Goal: Task Accomplishment & Management: Complete application form

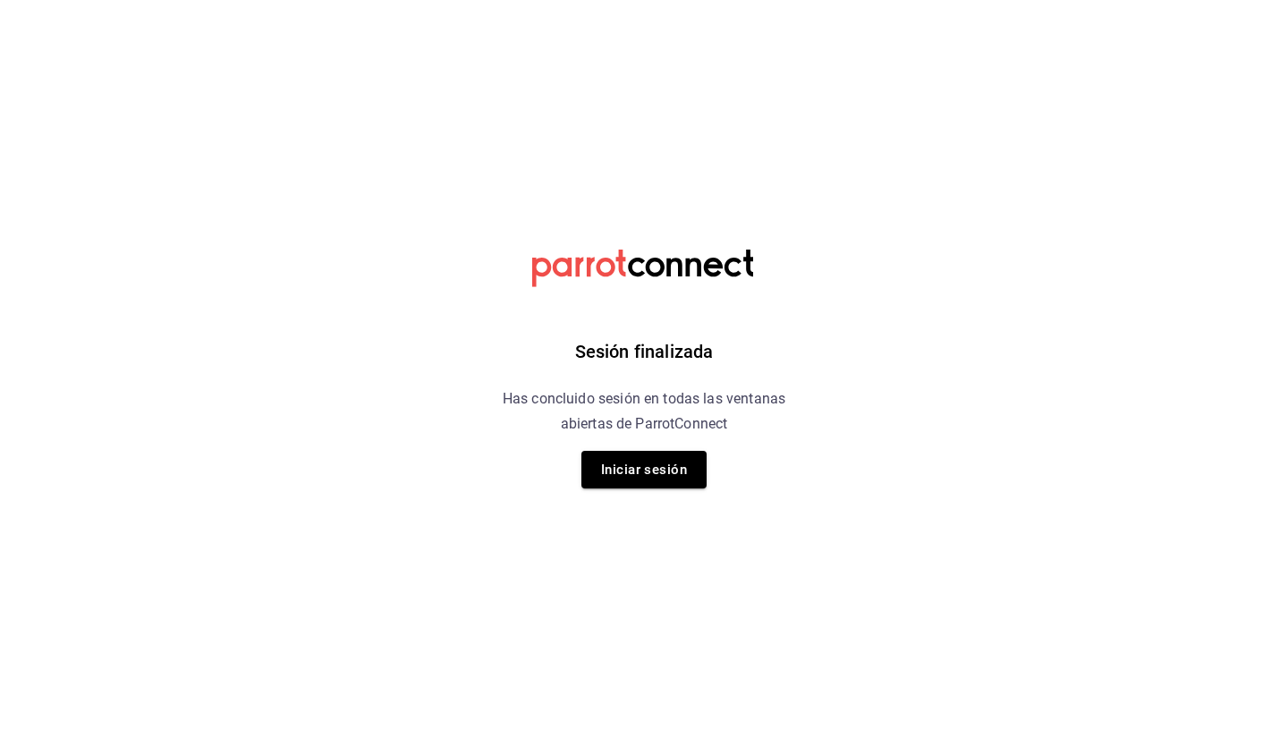
click at [630, 480] on button "Iniciar sesión" at bounding box center [644, 470] width 125 height 38
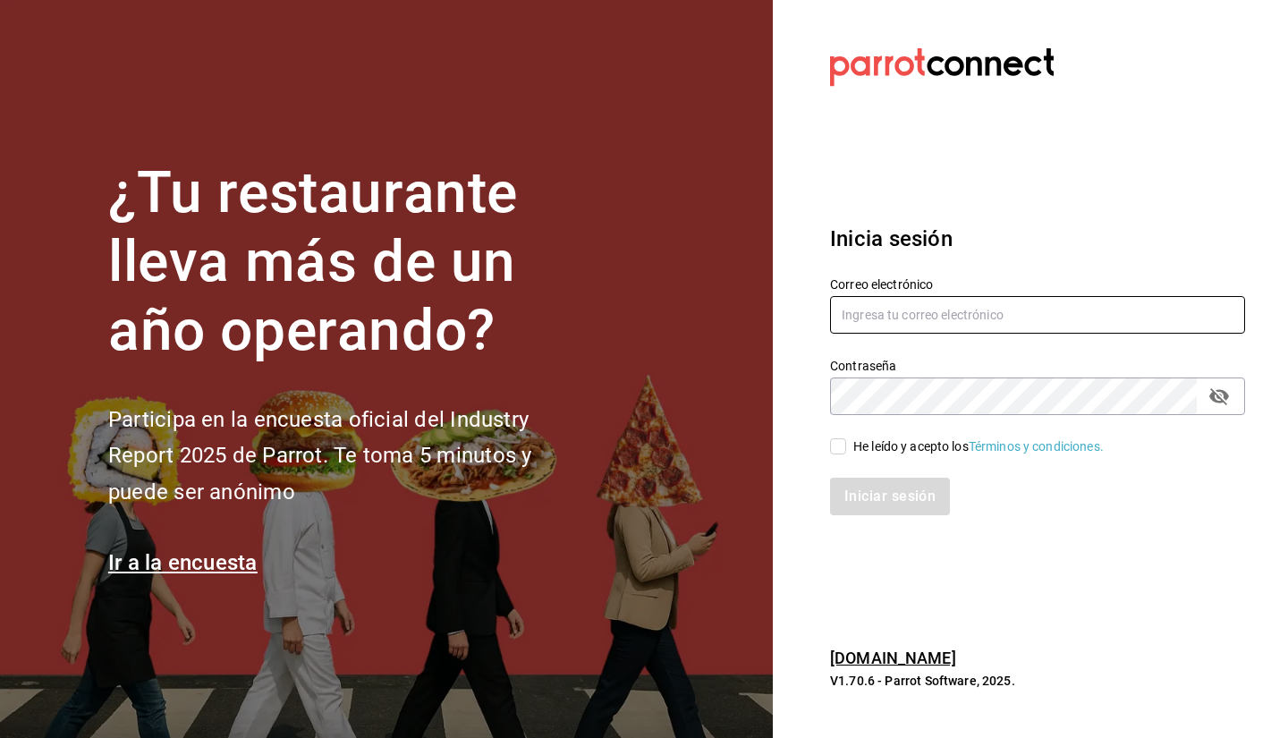
click at [949, 310] on input "text" at bounding box center [1037, 315] width 415 height 38
type input "[EMAIL_ADDRESS][DOMAIN_NAME]"
click at [839, 451] on input "He leído y acepto los Términos y condiciones." at bounding box center [838, 446] width 16 height 16
checkbox input "true"
click at [873, 499] on button "Iniciar sesión" at bounding box center [890, 497] width 120 height 38
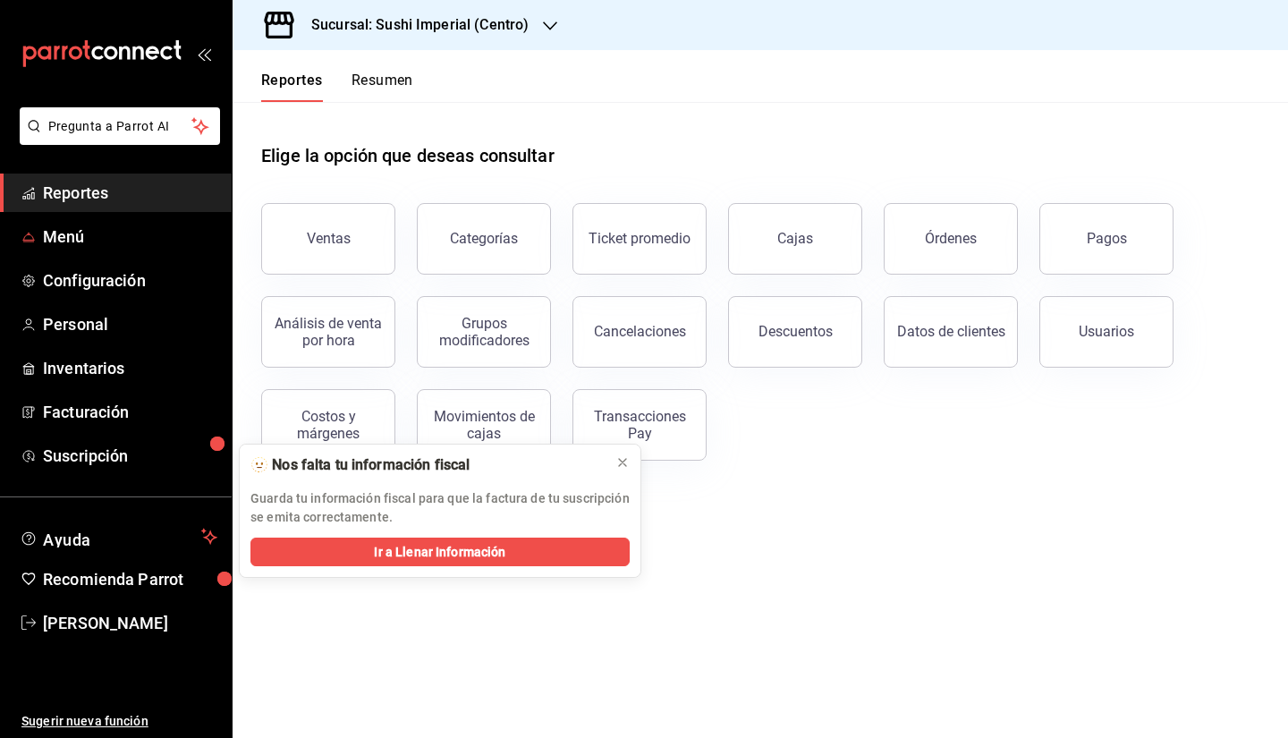
click at [82, 237] on span "Menú" at bounding box center [130, 237] width 174 height 24
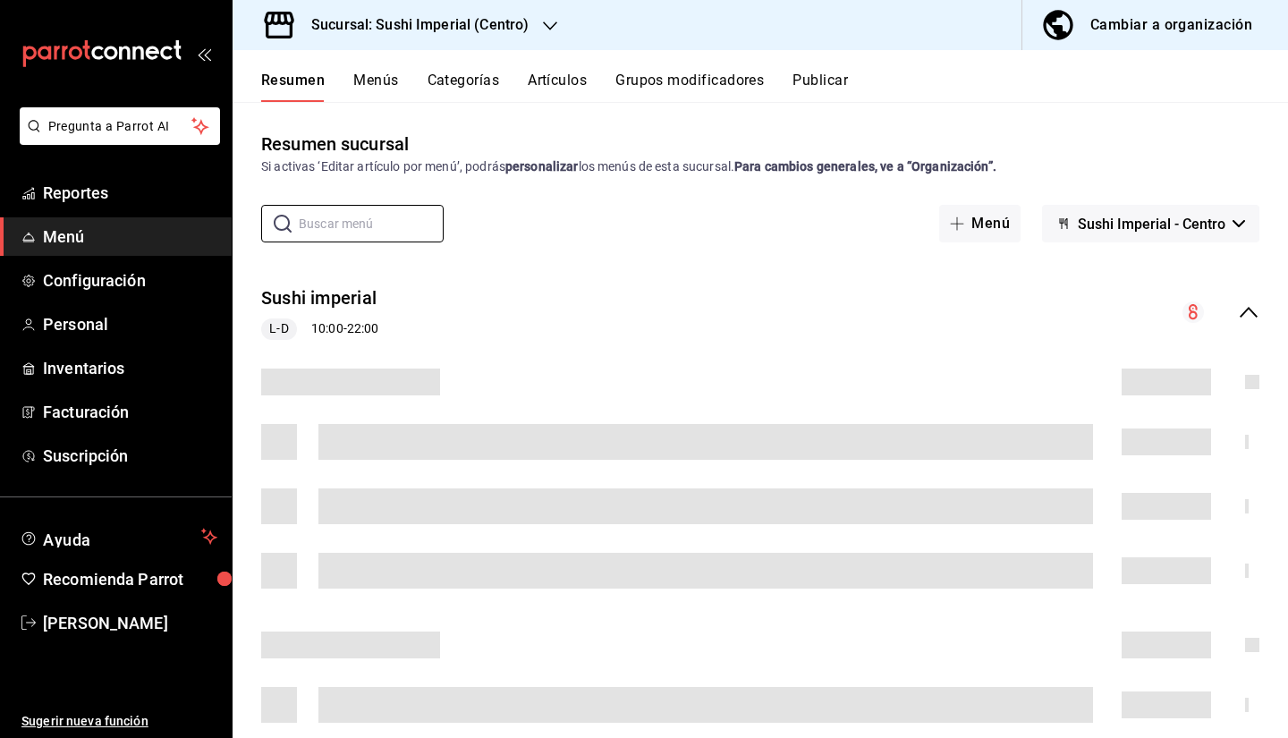
click at [374, 225] on input "text" at bounding box center [371, 224] width 145 height 36
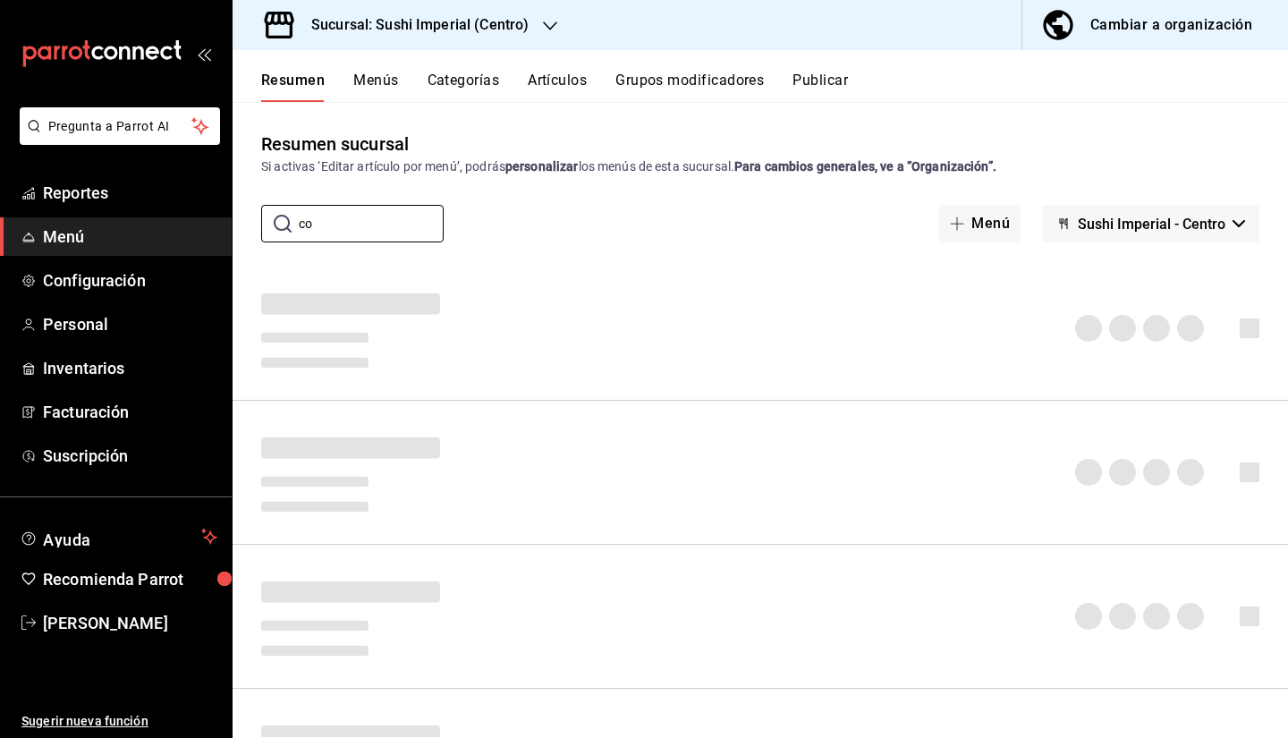
type input "c"
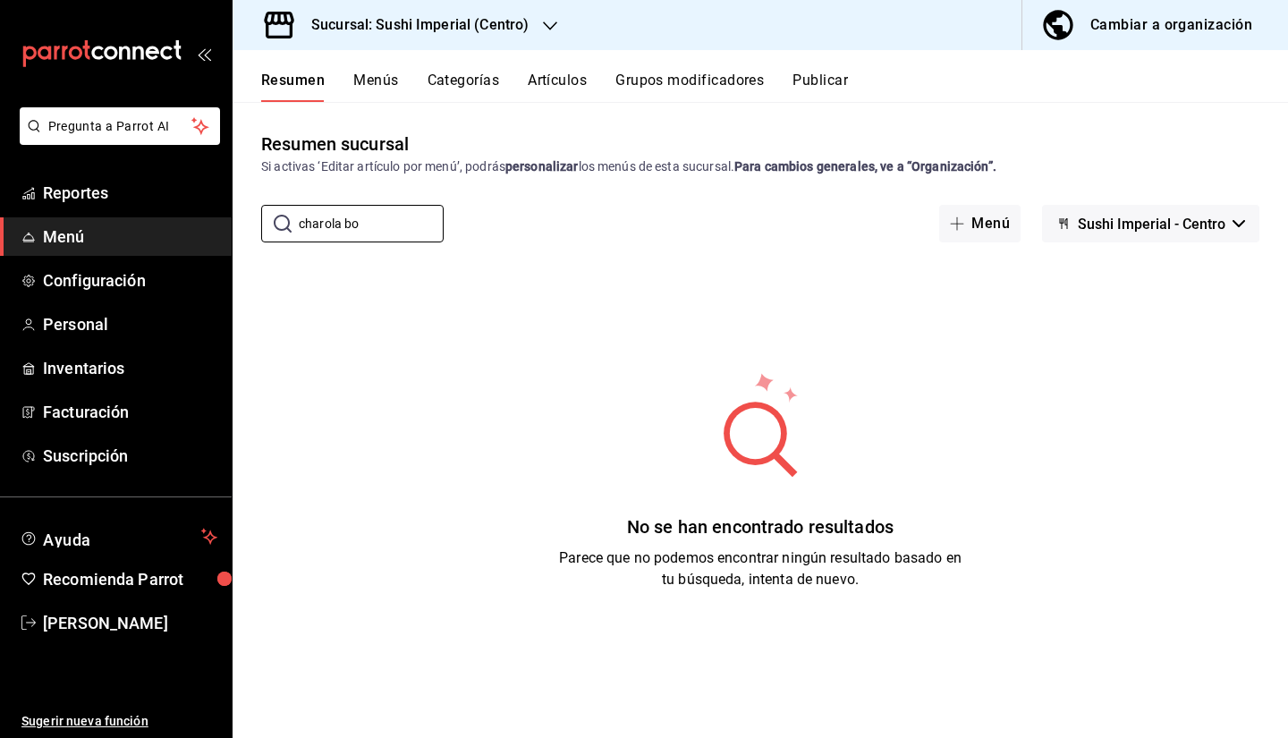
type input "charola bo"
click at [560, 87] on button "Artículos" at bounding box center [557, 87] width 59 height 30
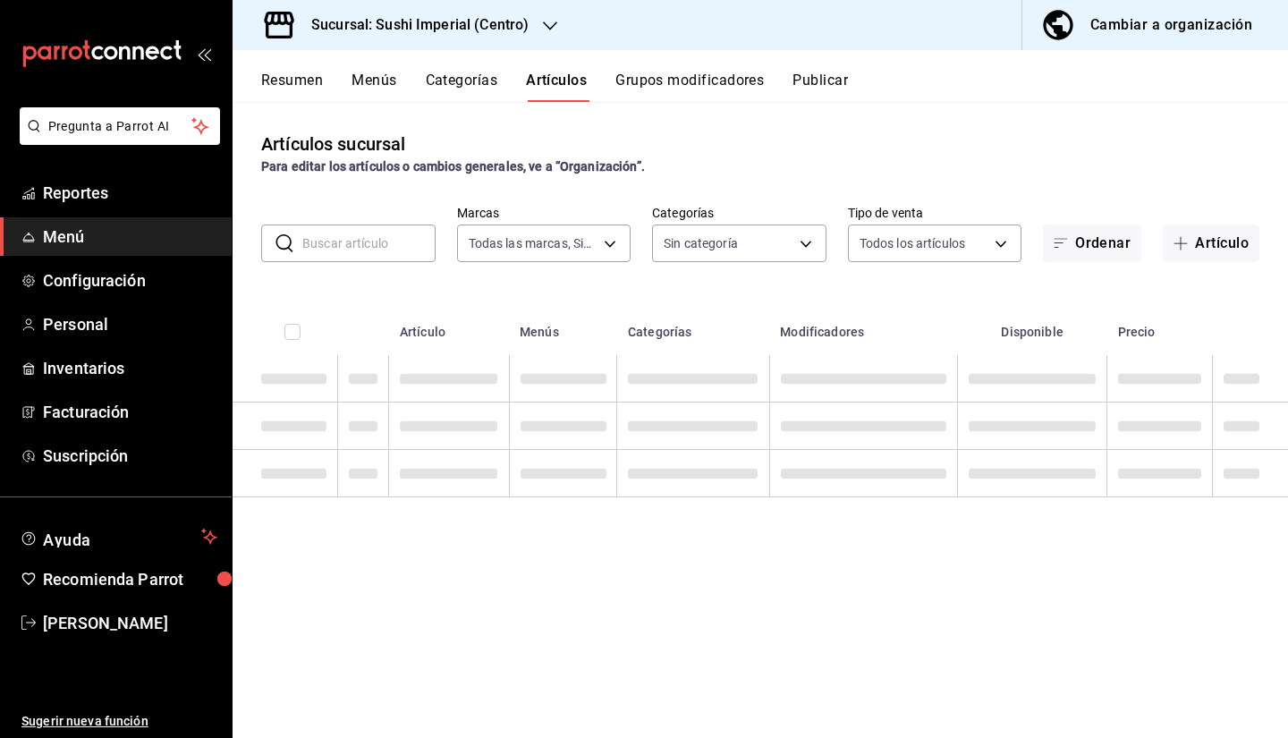
type input "276d3a2c-79c6-4643-97fb-7a471351d642"
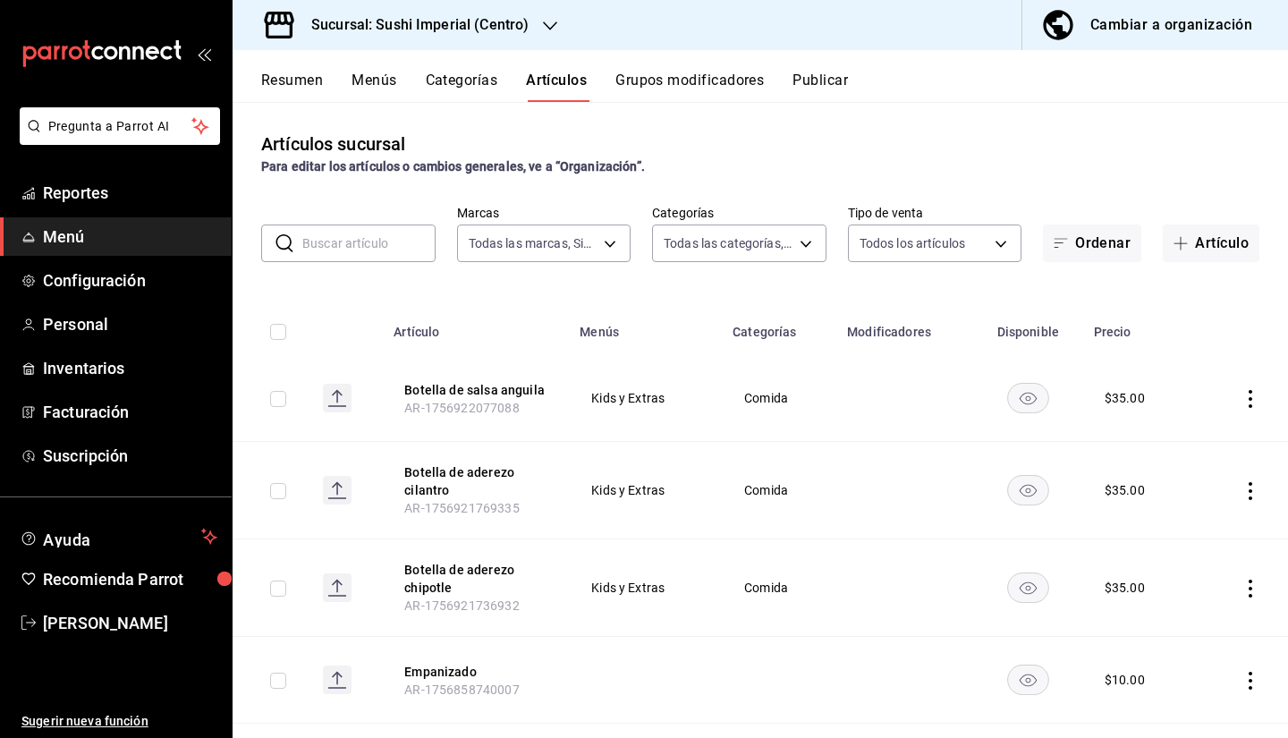
type input "aadf819b-481c-4761-a509-4bf11265e2ef,08fa9714-4846-493b-976a-579c755b27f6,6b4e7…"
click at [363, 242] on input "text" at bounding box center [368, 243] width 133 height 36
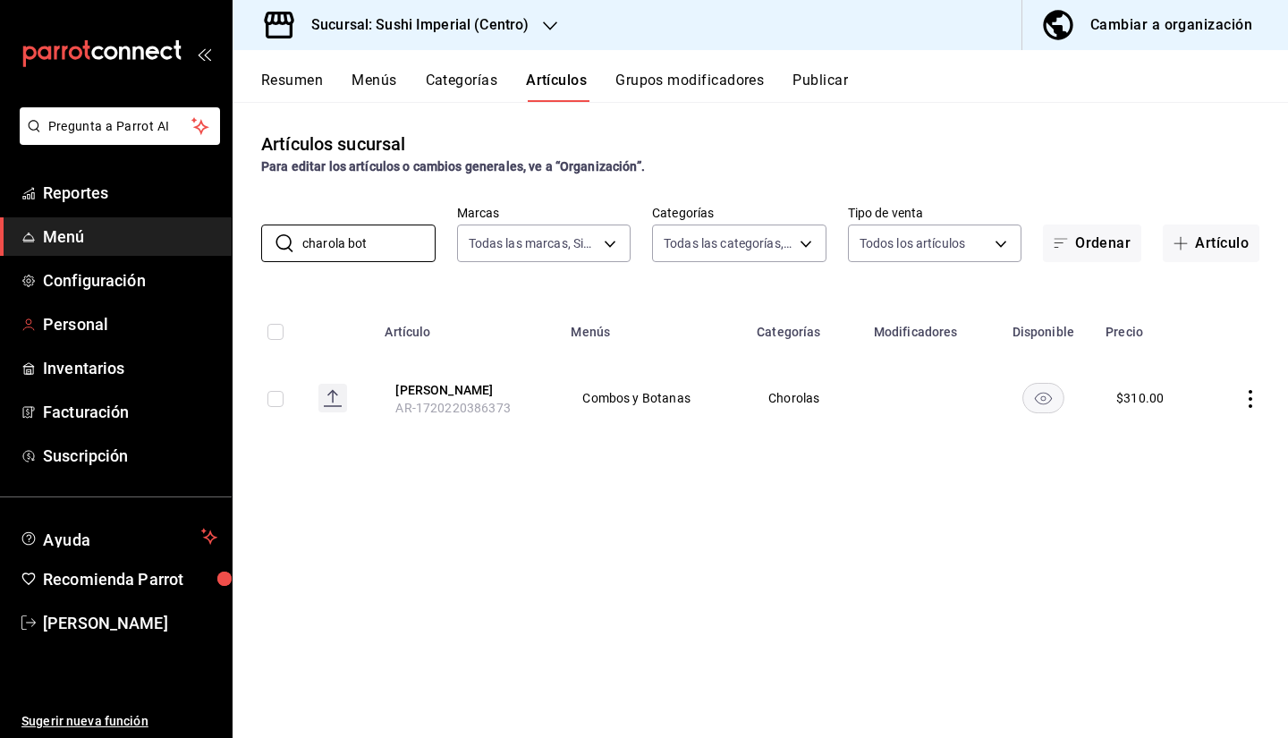
type input "charola bot"
click at [105, 338] on link "Personal" at bounding box center [116, 324] width 232 height 38
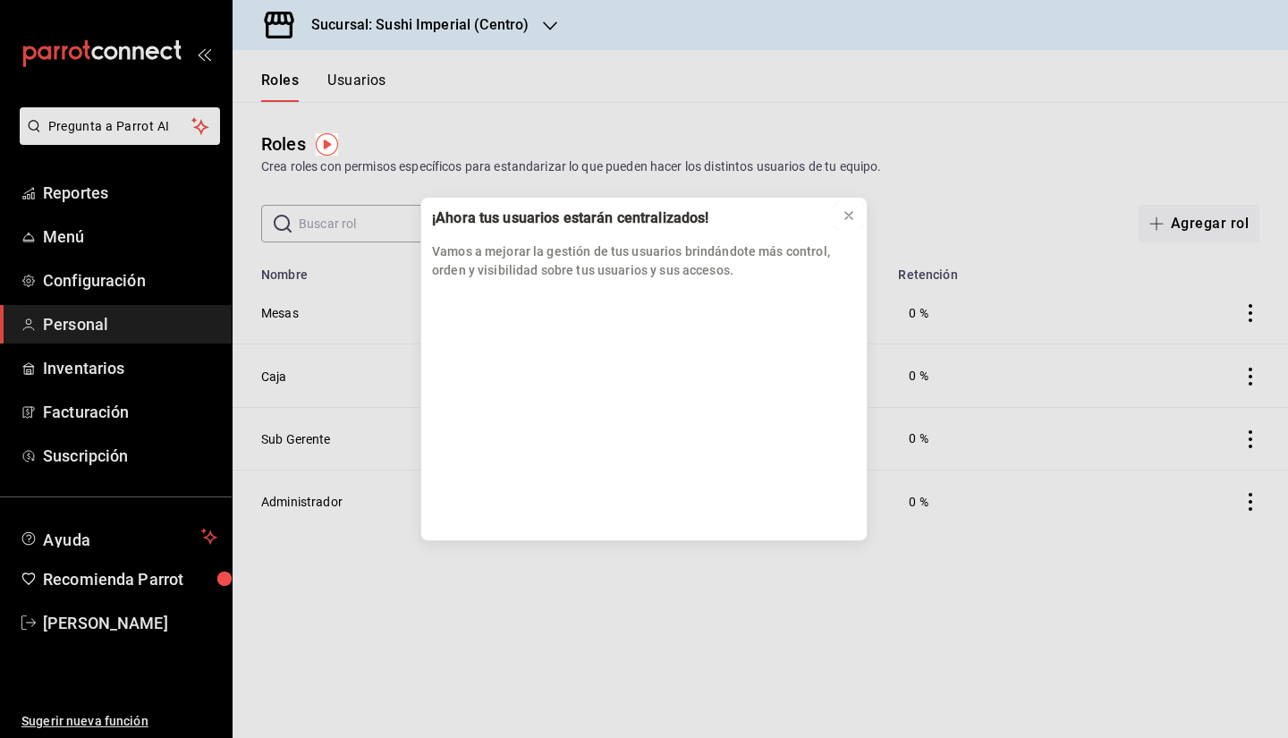
click at [851, 219] on icon at bounding box center [849, 215] width 14 height 14
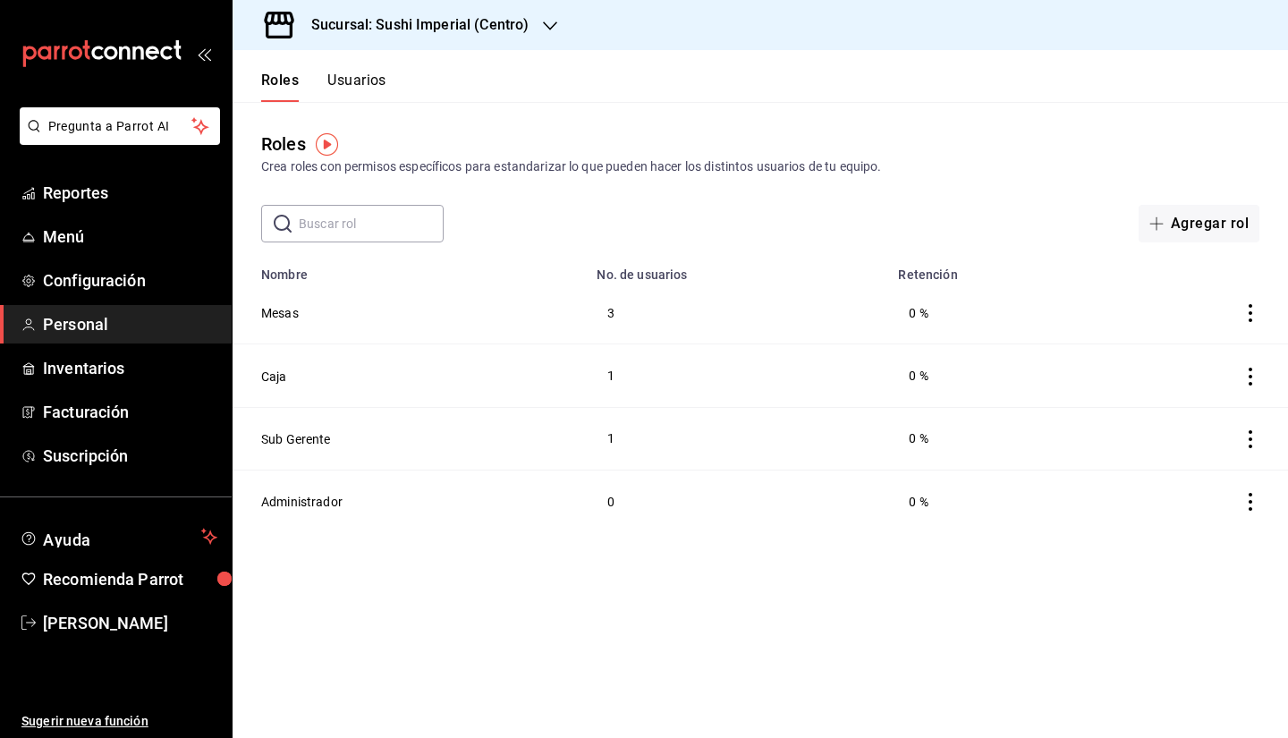
click at [370, 83] on button "Usuarios" at bounding box center [356, 87] width 59 height 30
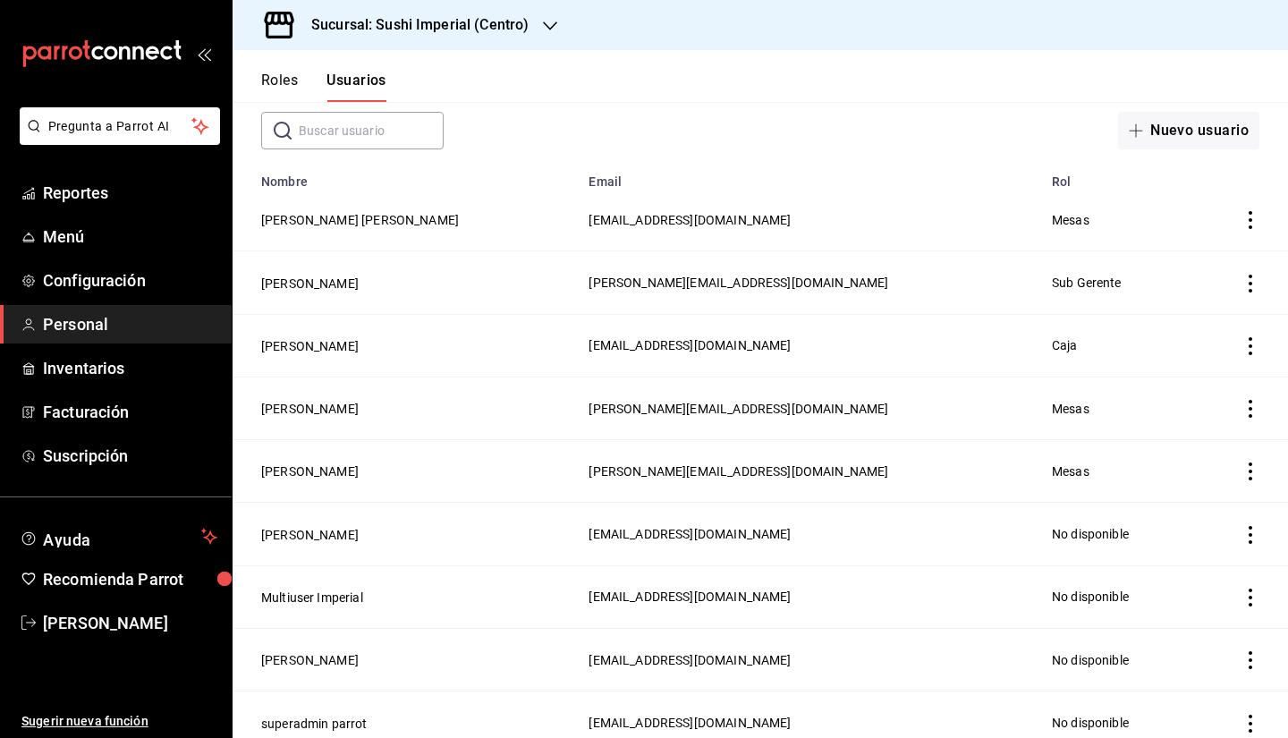
scroll to position [110, 0]
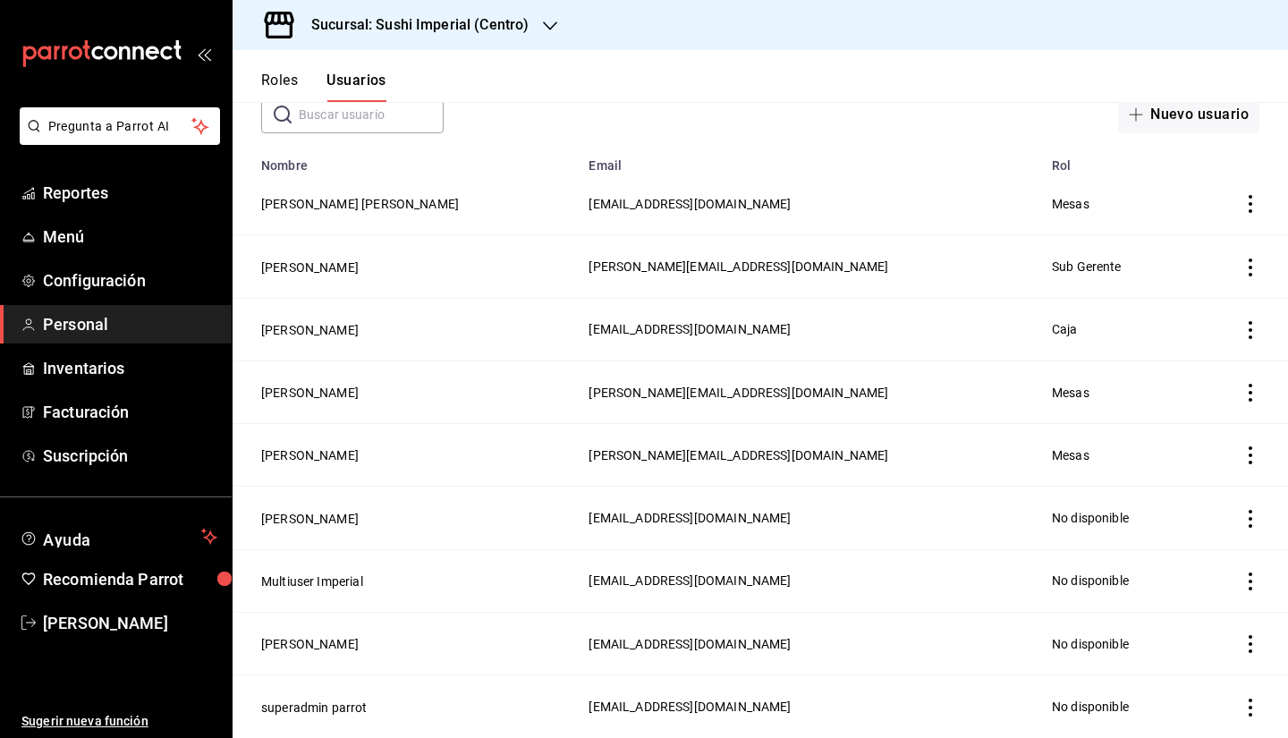
click at [330, 520] on button "Camila Adunas" at bounding box center [310, 519] width 98 height 18
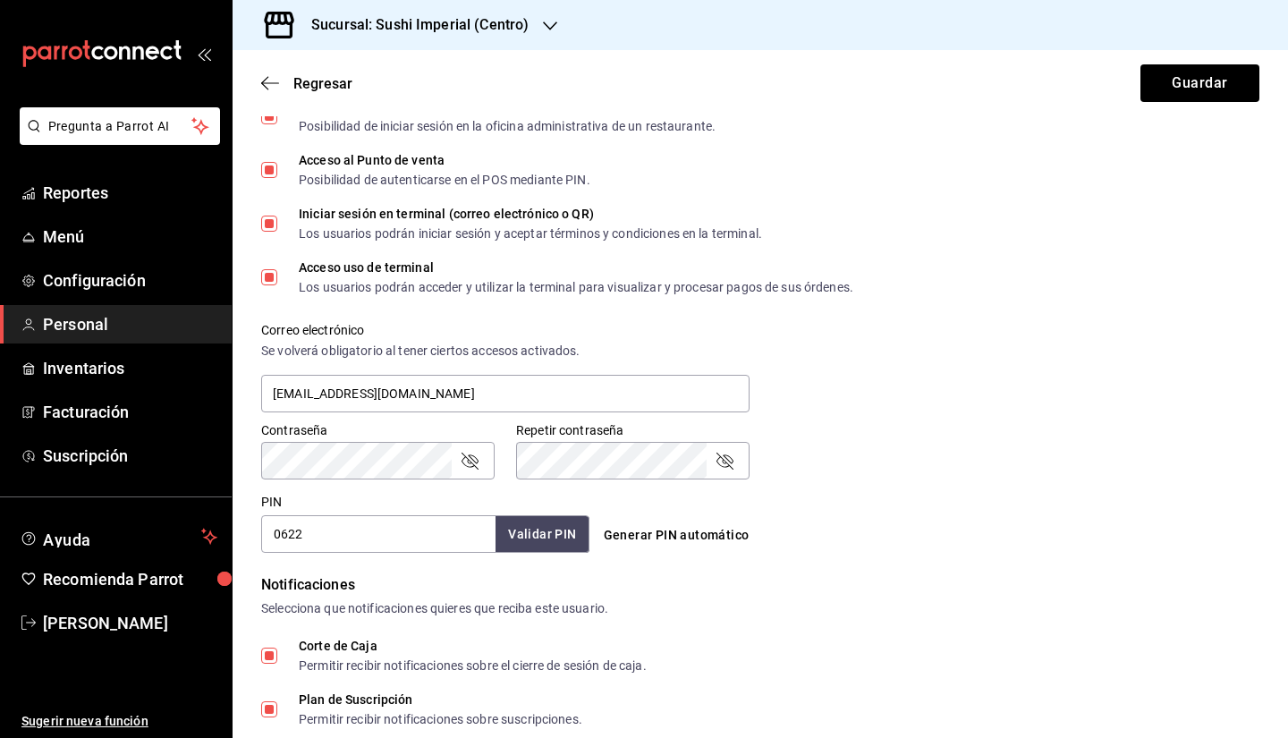
scroll to position [472, 0]
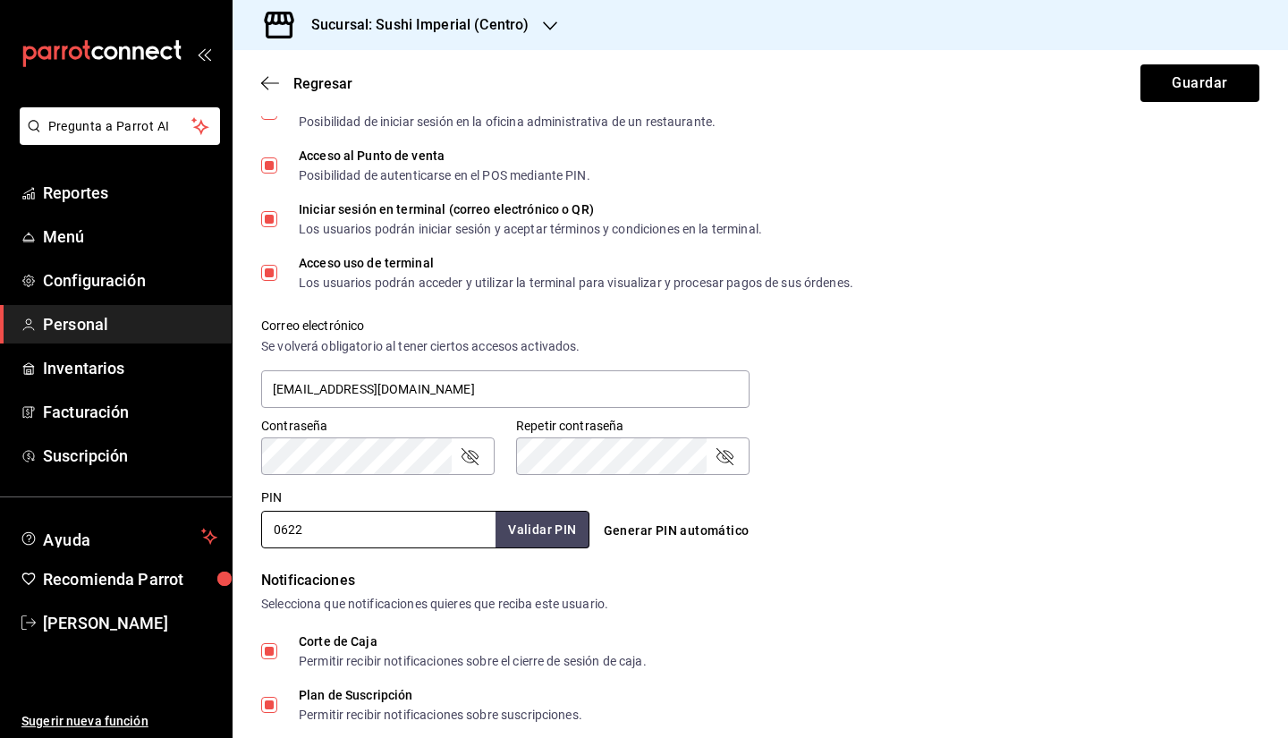
click at [408, 526] on input "0622" at bounding box center [378, 530] width 234 height 38
type input "0"
type input "0801"
click at [537, 517] on button "Validar PIN" at bounding box center [541, 530] width 95 height 38
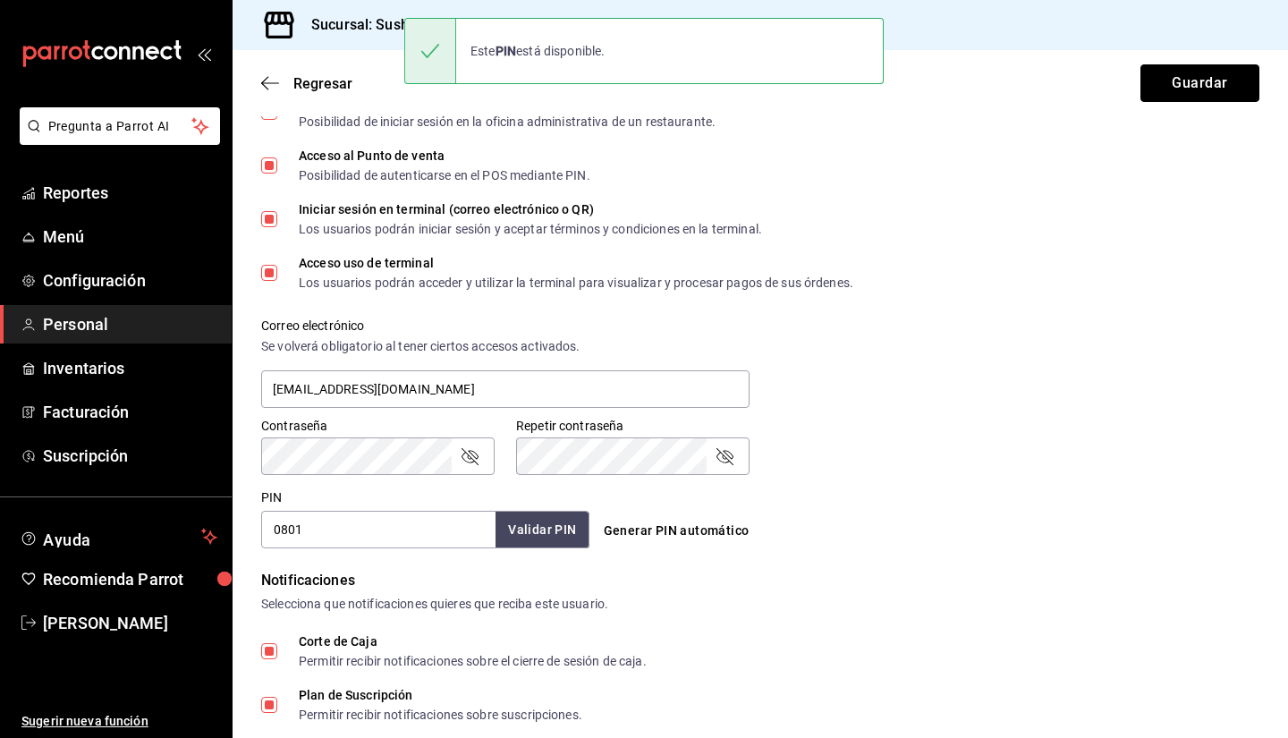
click at [1197, 70] on button "Guardar" at bounding box center [1200, 83] width 119 height 38
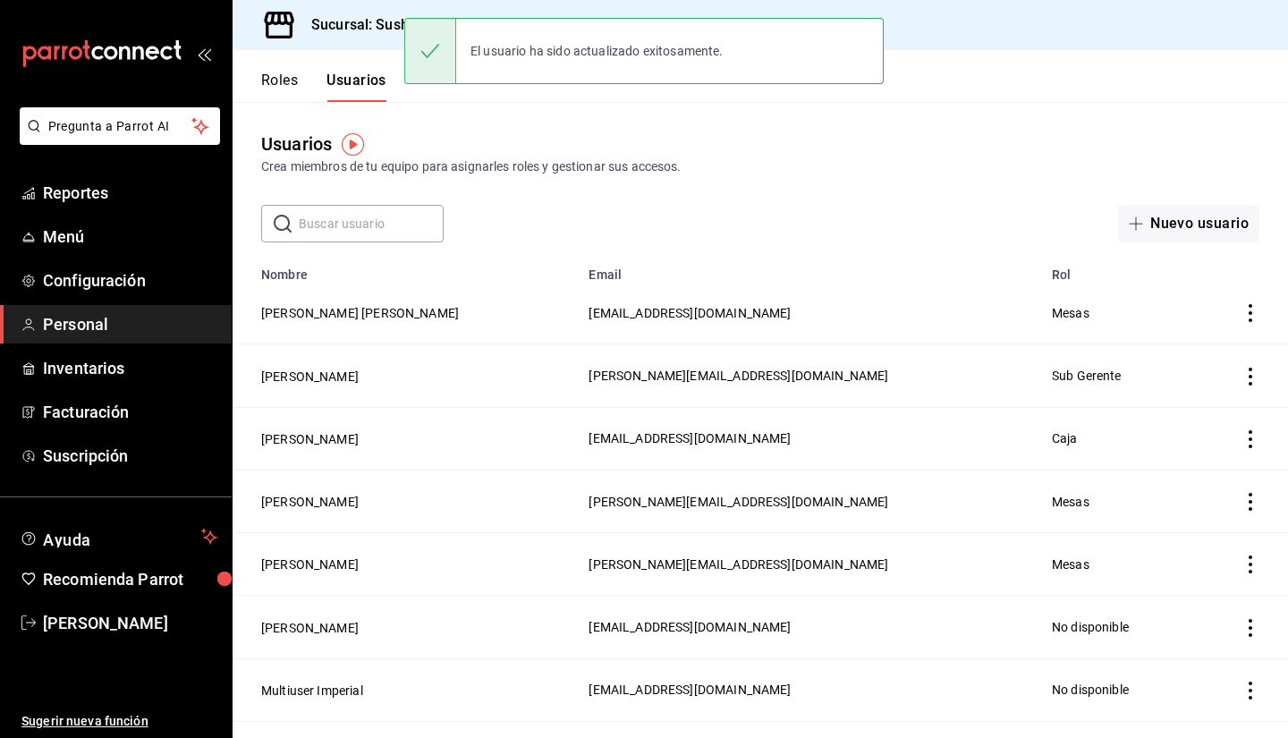
click at [1202, 224] on button "Nuevo usuario" at bounding box center [1188, 224] width 141 height 38
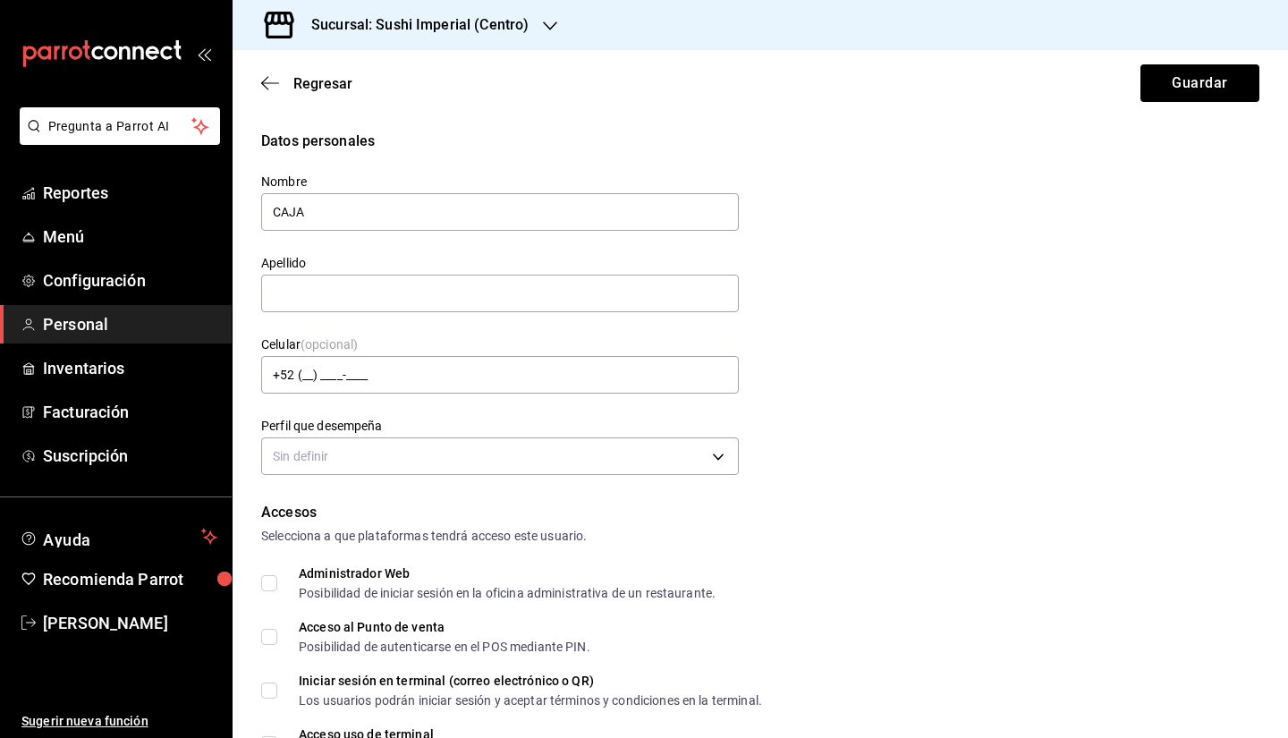
type input "CAJA"
click at [299, 293] on input "text" at bounding box center [500, 294] width 478 height 38
type input "COMPARTIDA"
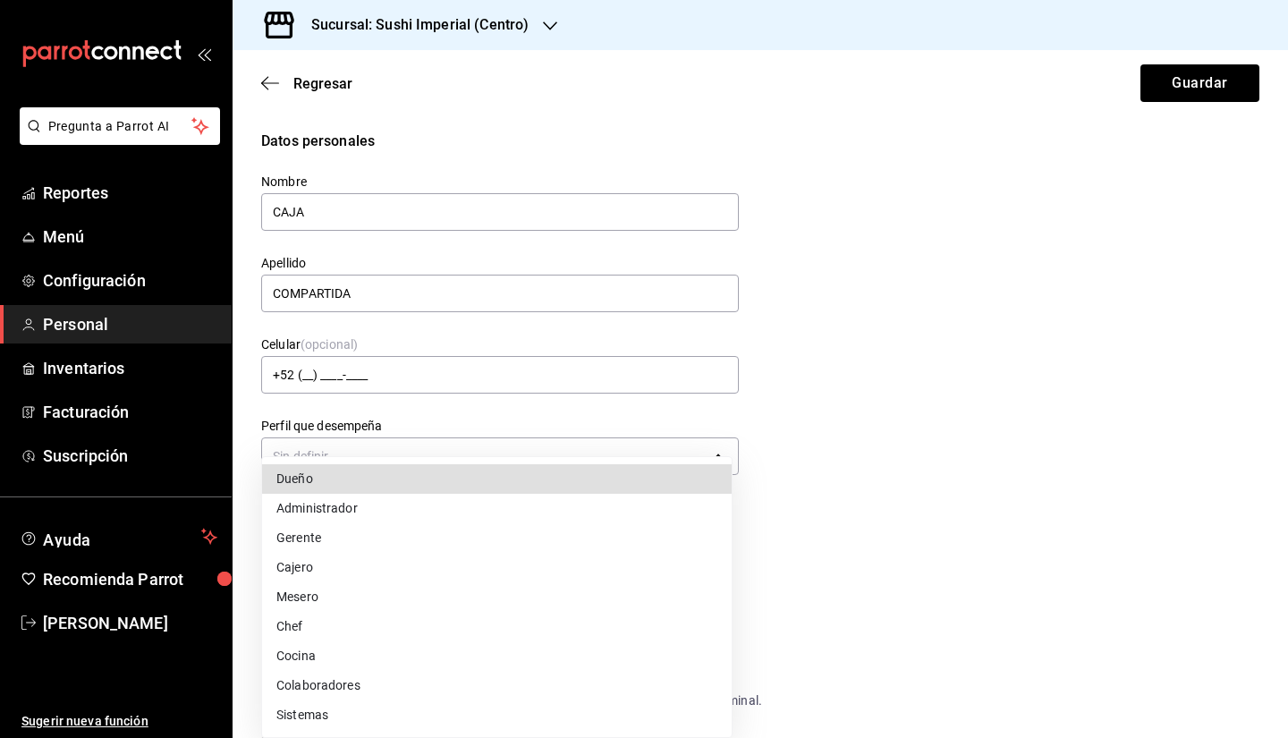
click at [355, 458] on body "Pregunta a Parrot AI Reportes Menú Configuración Personal Inventarios Facturaci…" at bounding box center [644, 369] width 1288 height 738
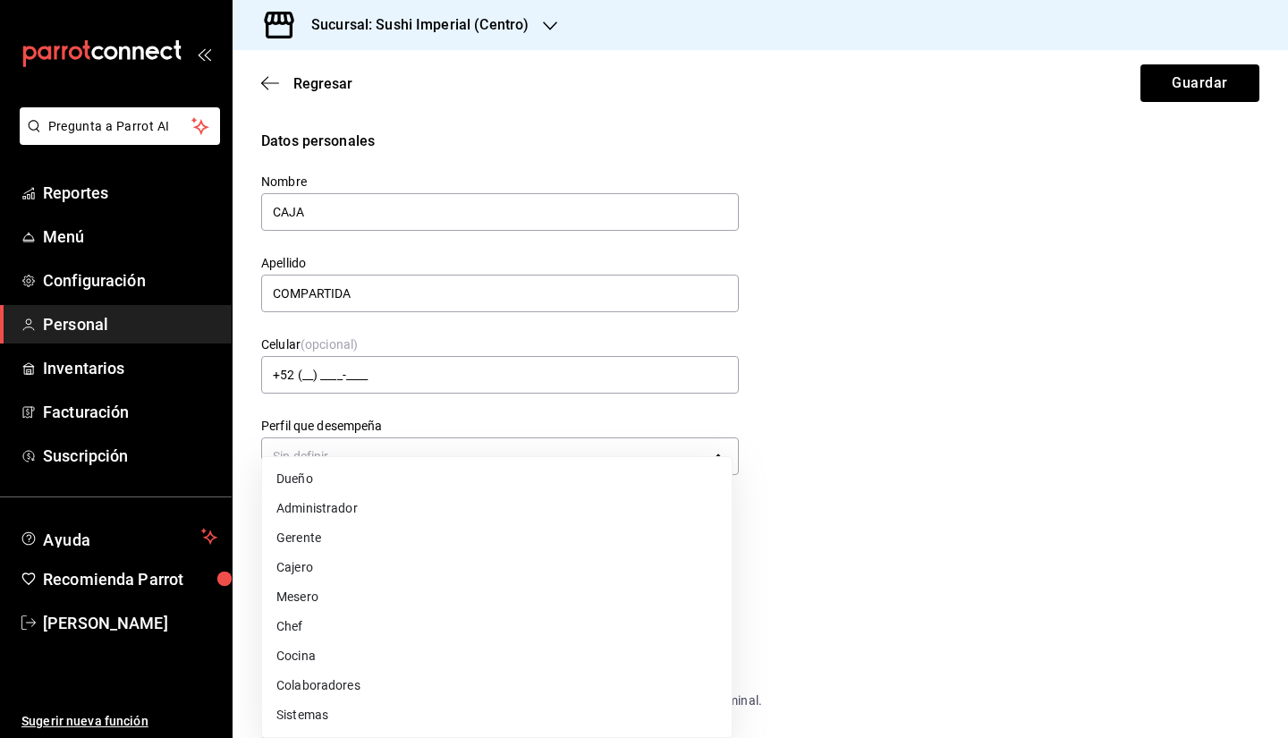
click at [300, 568] on li "Cajero" at bounding box center [497, 568] width 470 height 30
type input "CASHIER"
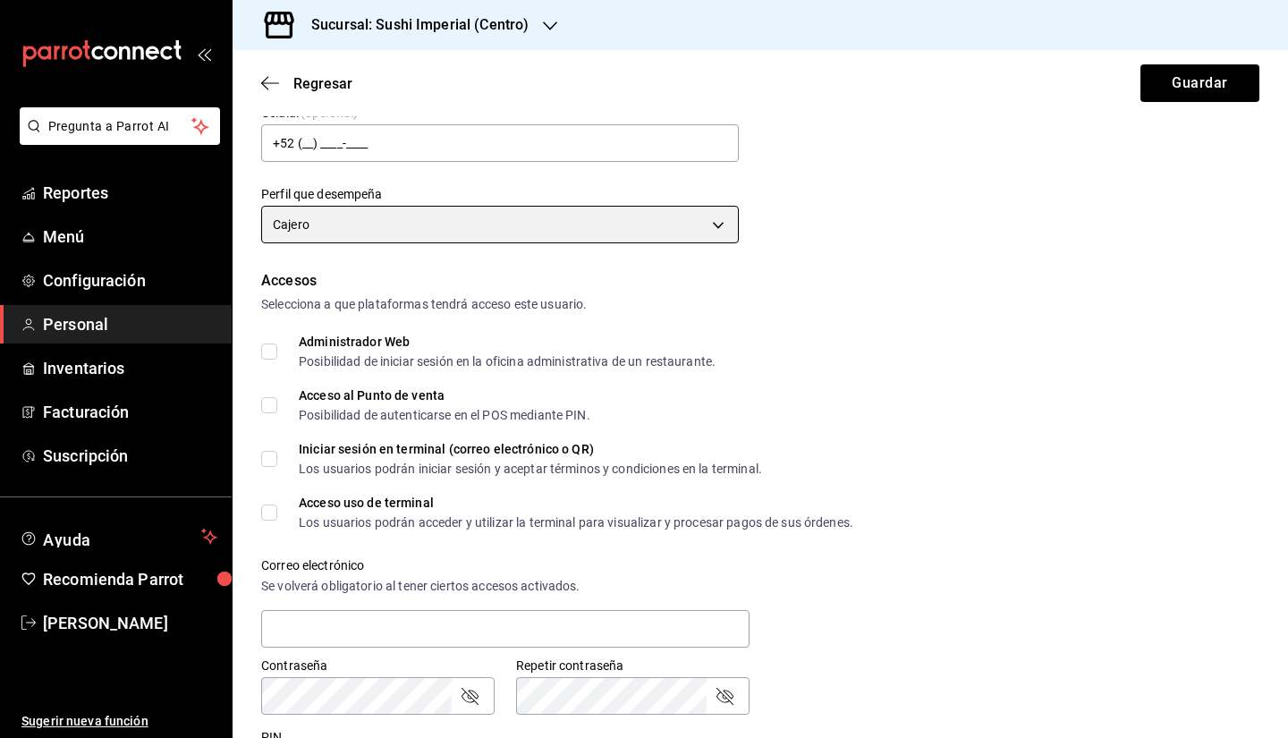
scroll to position [233, 0]
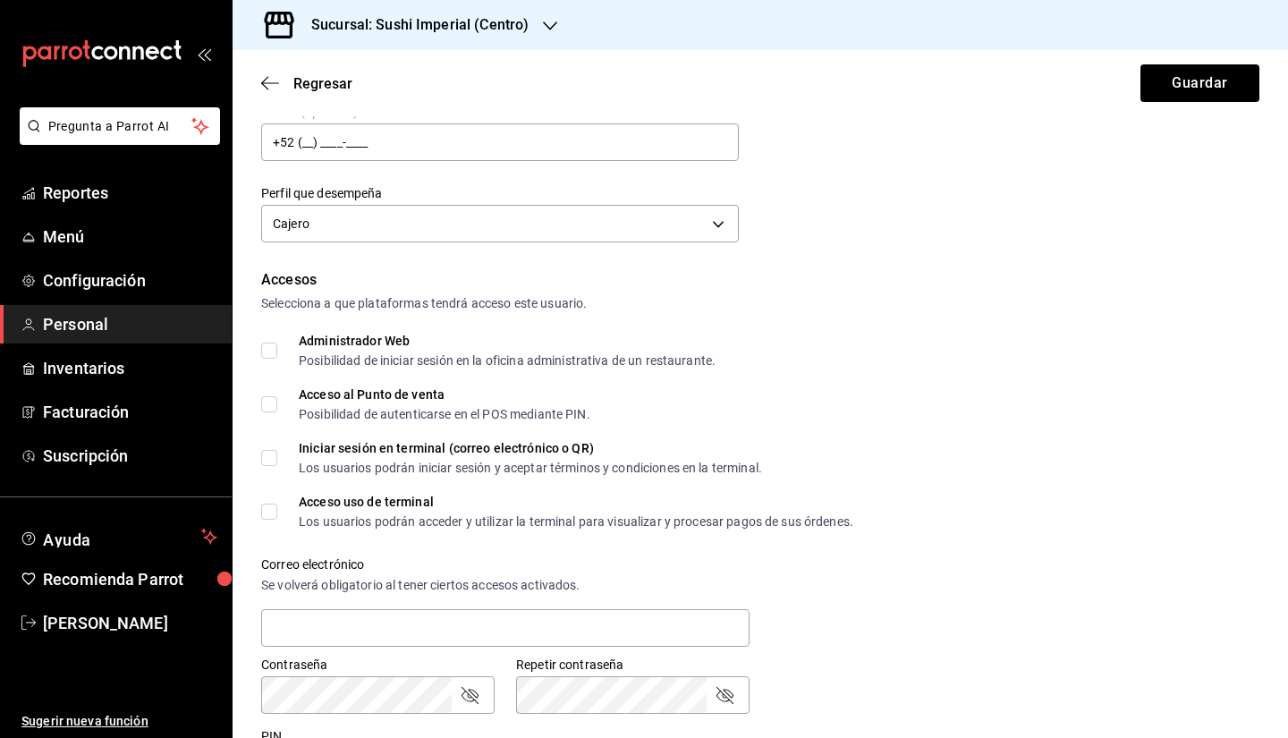
click at [272, 407] on input "Acceso al Punto de venta Posibilidad de autenticarse en el POS mediante PIN." at bounding box center [269, 404] width 16 height 16
checkbox input "true"
click at [277, 460] on span "Iniciar sesión en terminal (correo electrónico o QR) Los usuarios podrán inicia…" at bounding box center [519, 458] width 485 height 32
click at [277, 460] on input "Iniciar sesión en terminal (correo electrónico o QR) Los usuarios podrán inicia…" at bounding box center [269, 458] width 16 height 16
checkbox input "true"
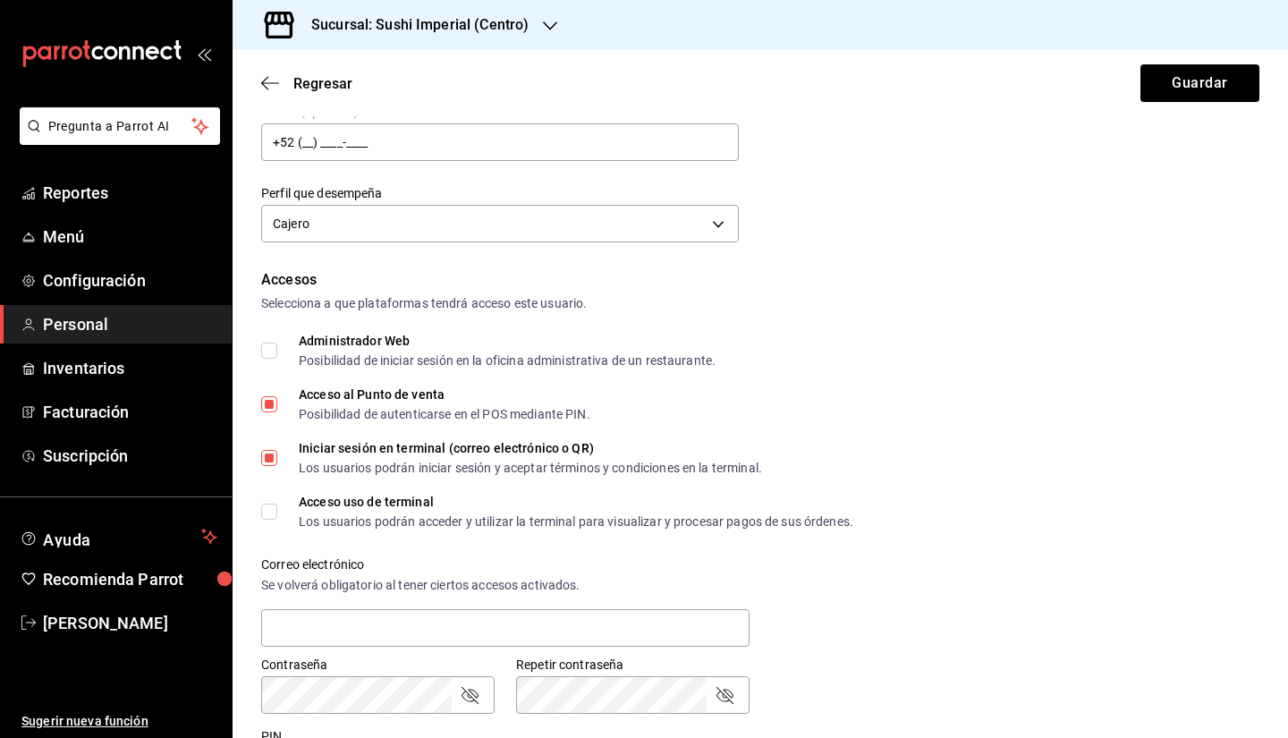
click at [274, 509] on input "Acceso uso de terminal Los usuarios podrán acceder y utilizar la terminal para …" at bounding box center [269, 512] width 16 height 16
checkbox input "true"
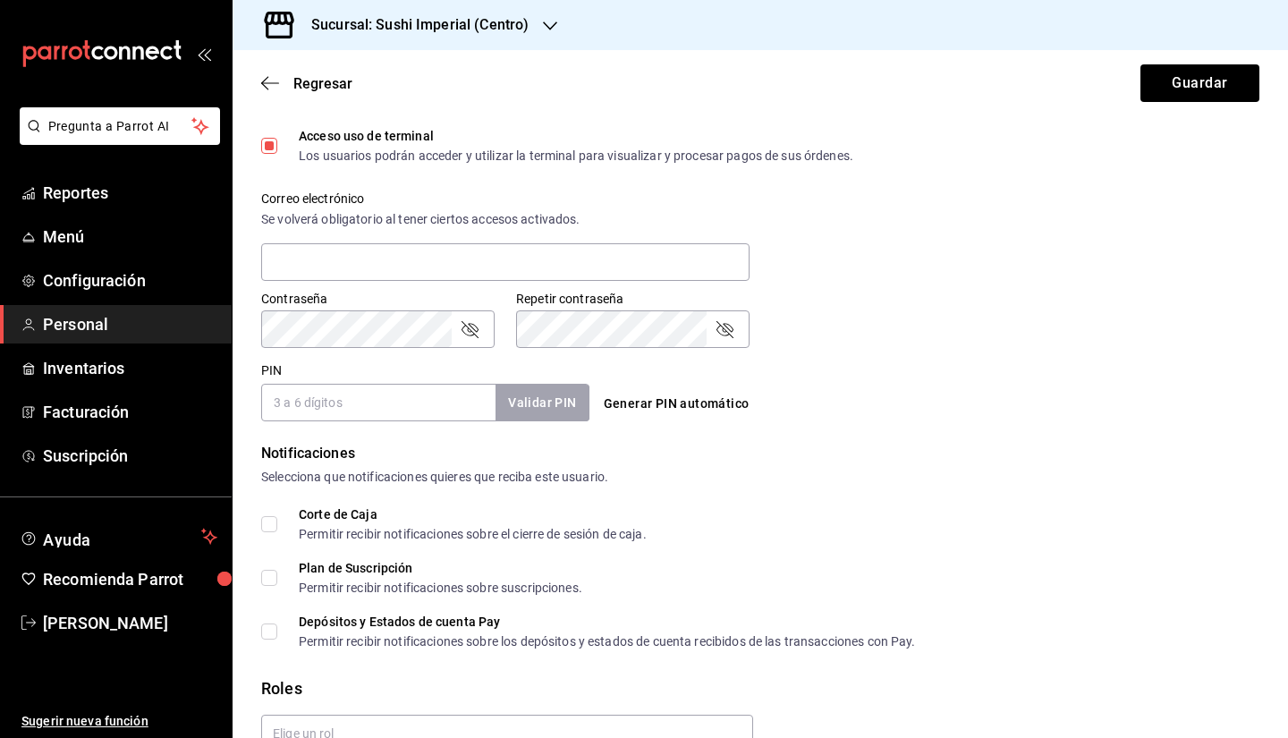
scroll to position [660, 0]
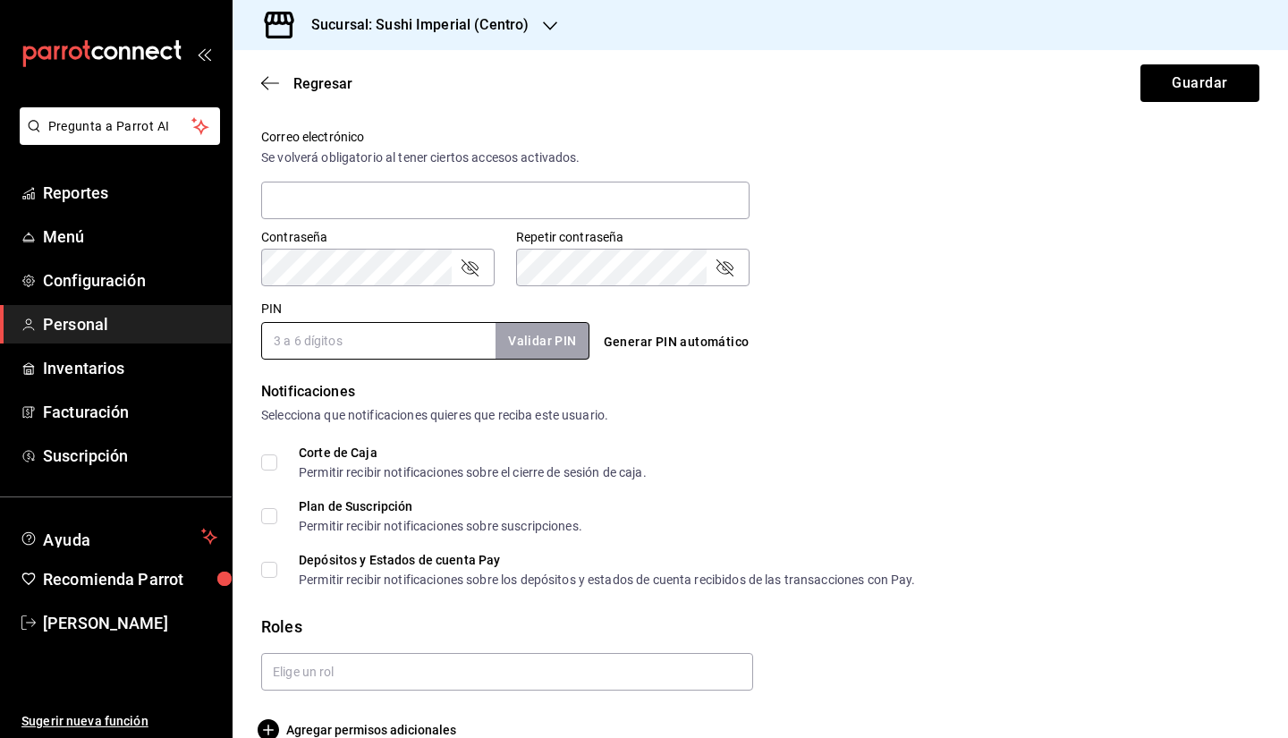
click at [373, 347] on input "PIN" at bounding box center [378, 341] width 234 height 38
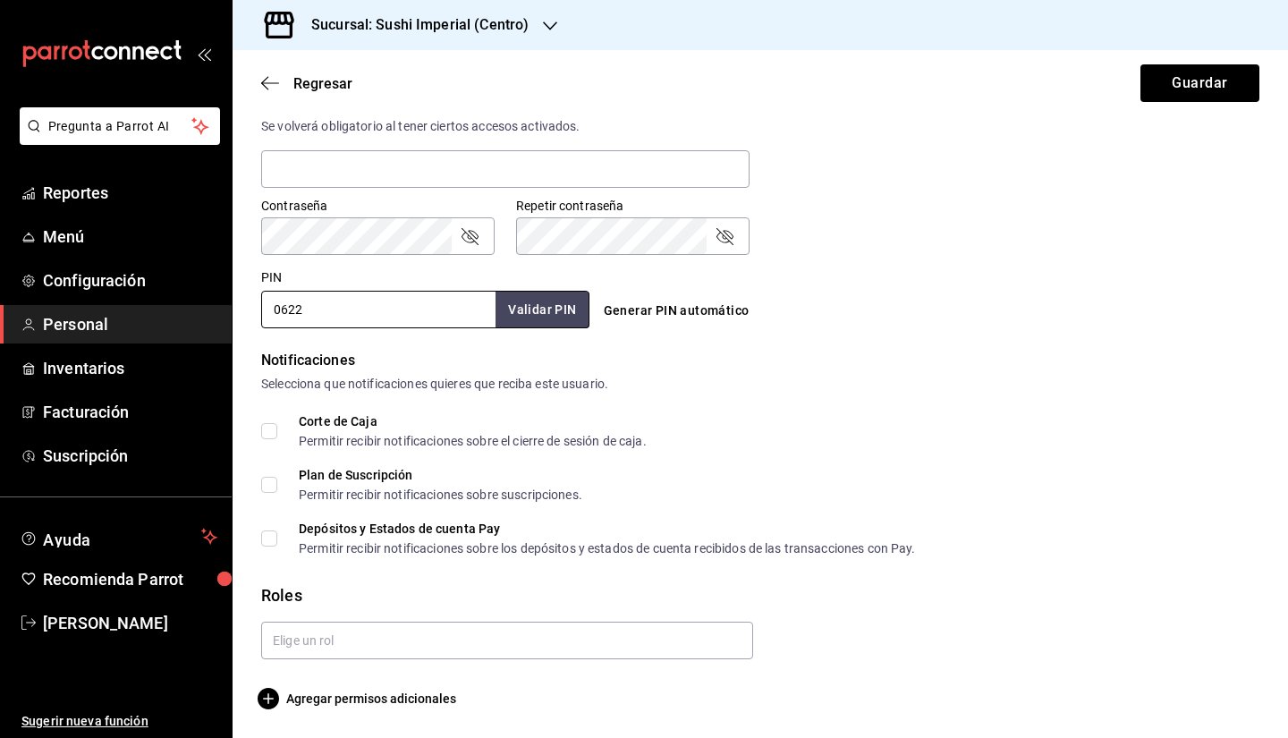
type input "0622"
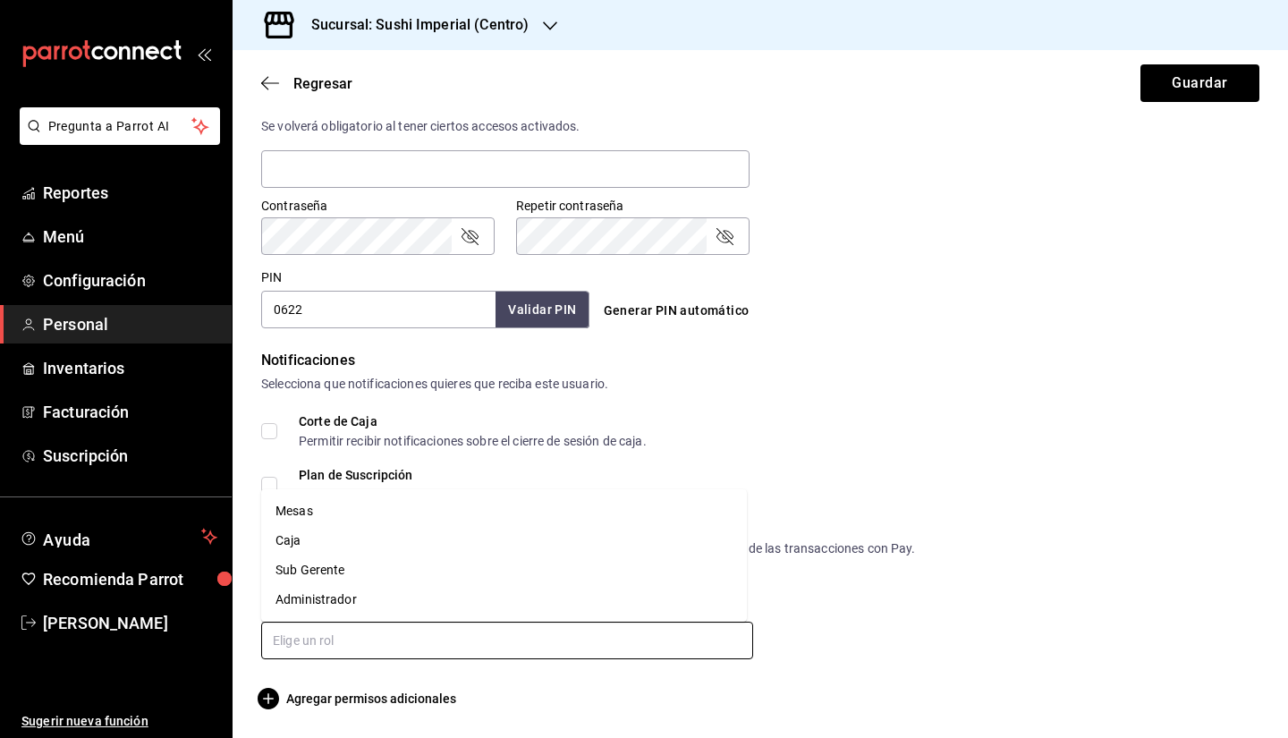
click at [325, 631] on input "text" at bounding box center [507, 641] width 492 height 38
click at [306, 540] on li "Caja" at bounding box center [504, 541] width 486 height 30
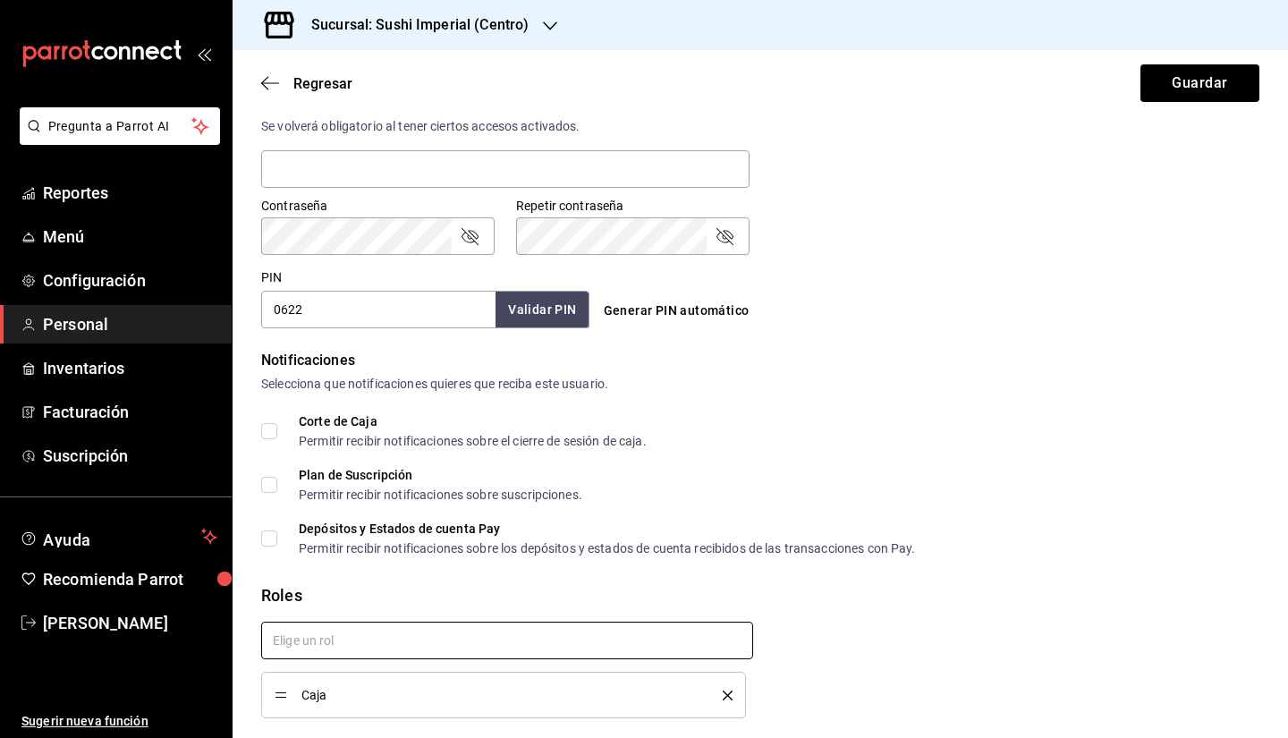
scroll to position [751, 0]
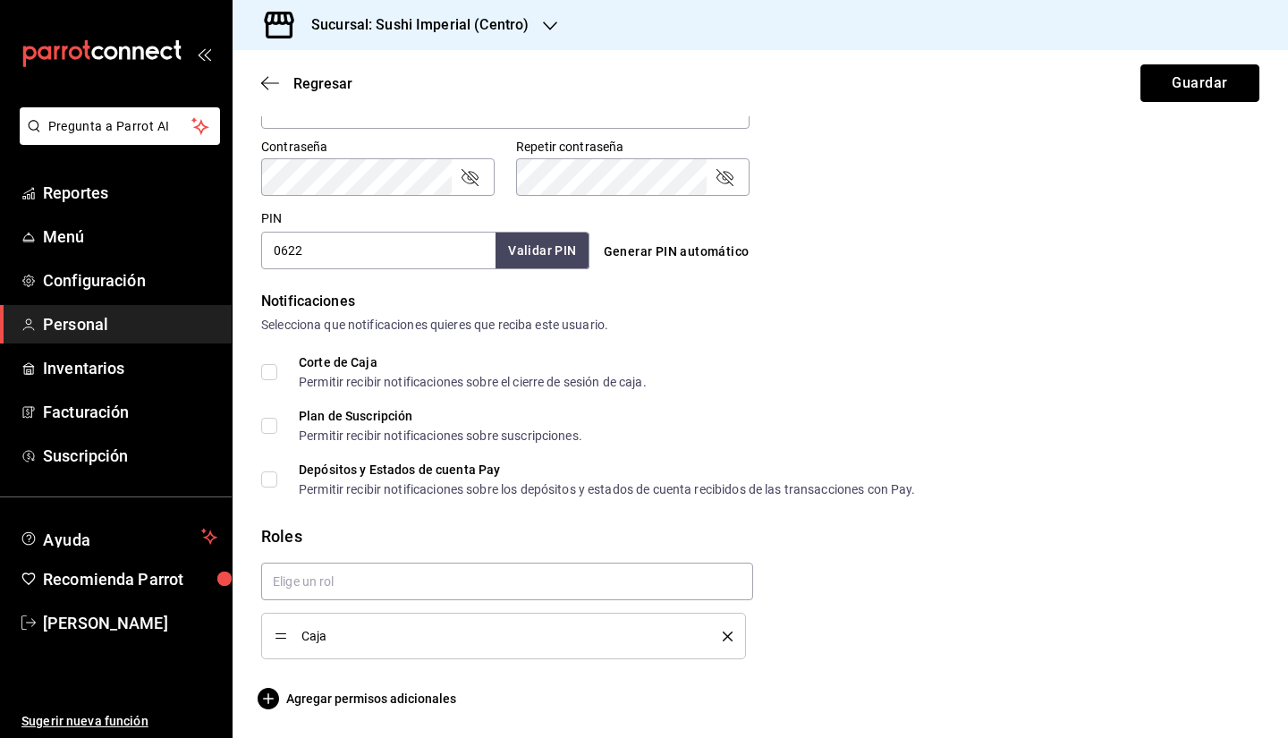
click at [1211, 97] on button "Guardar" at bounding box center [1200, 83] width 119 height 38
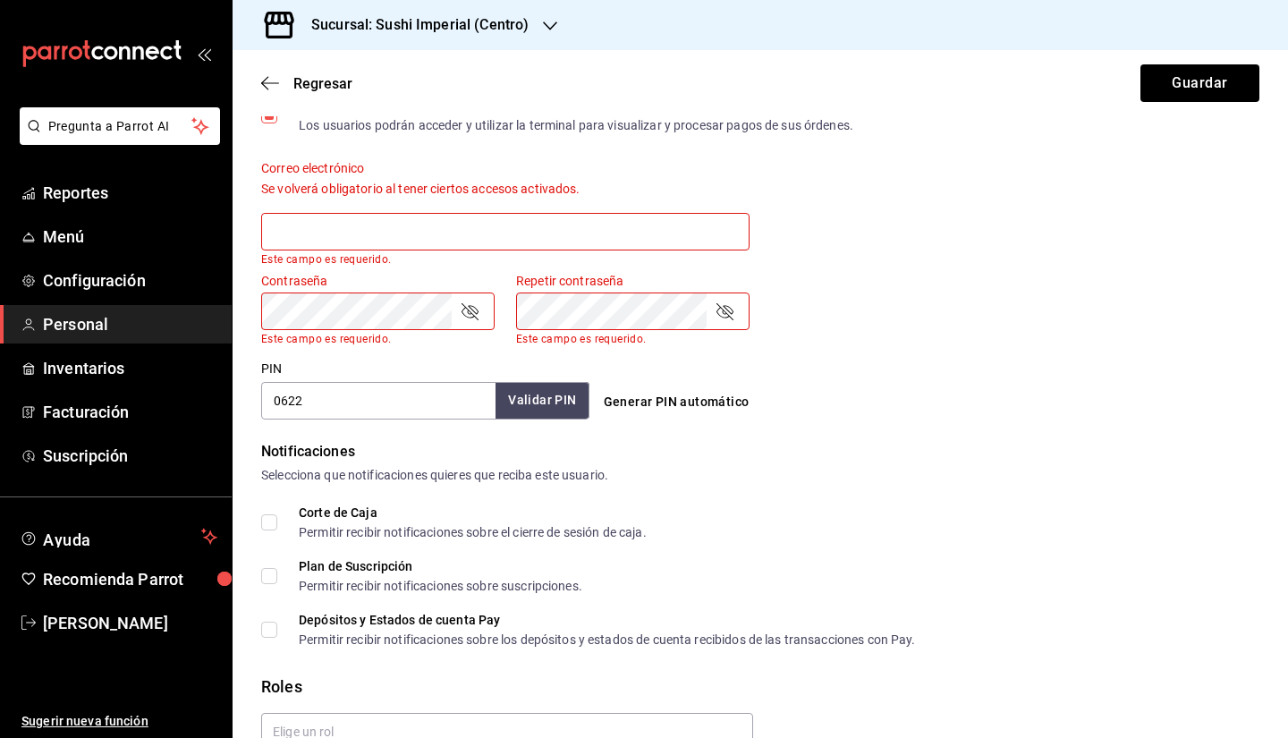
scroll to position [621, 0]
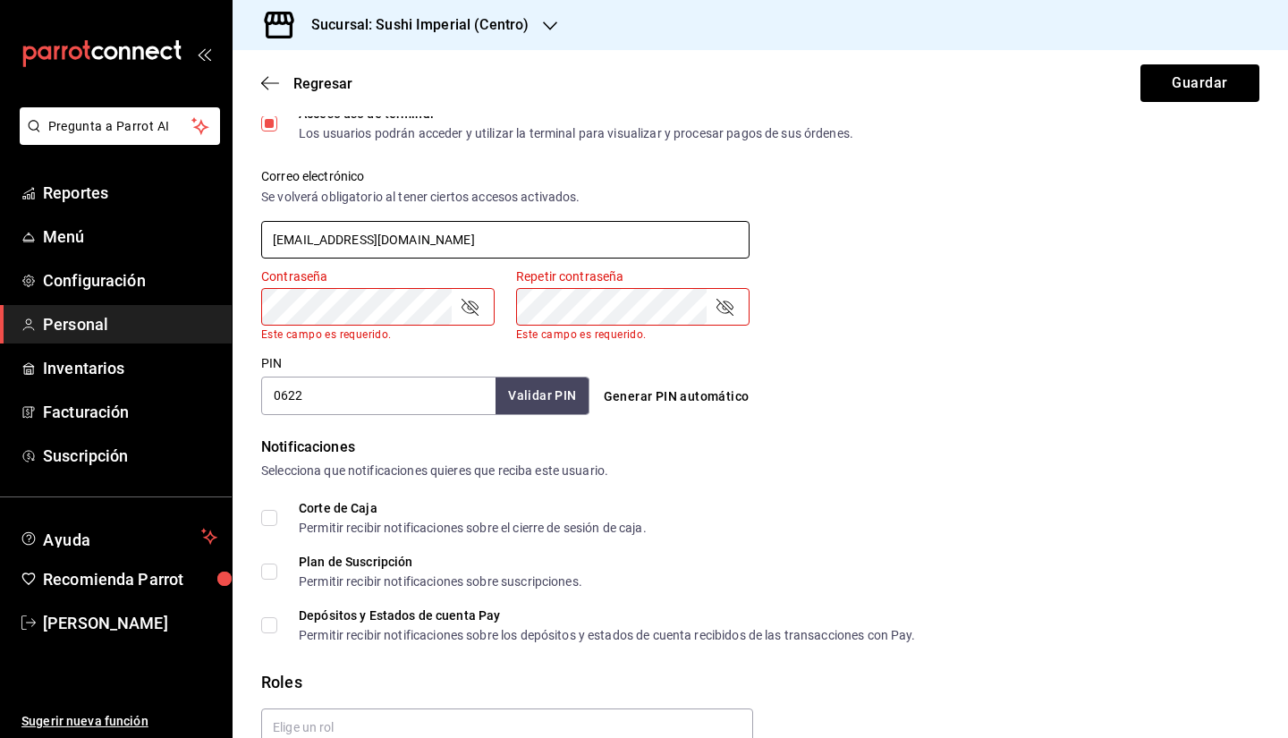
type input "CAJA@gmail.com"
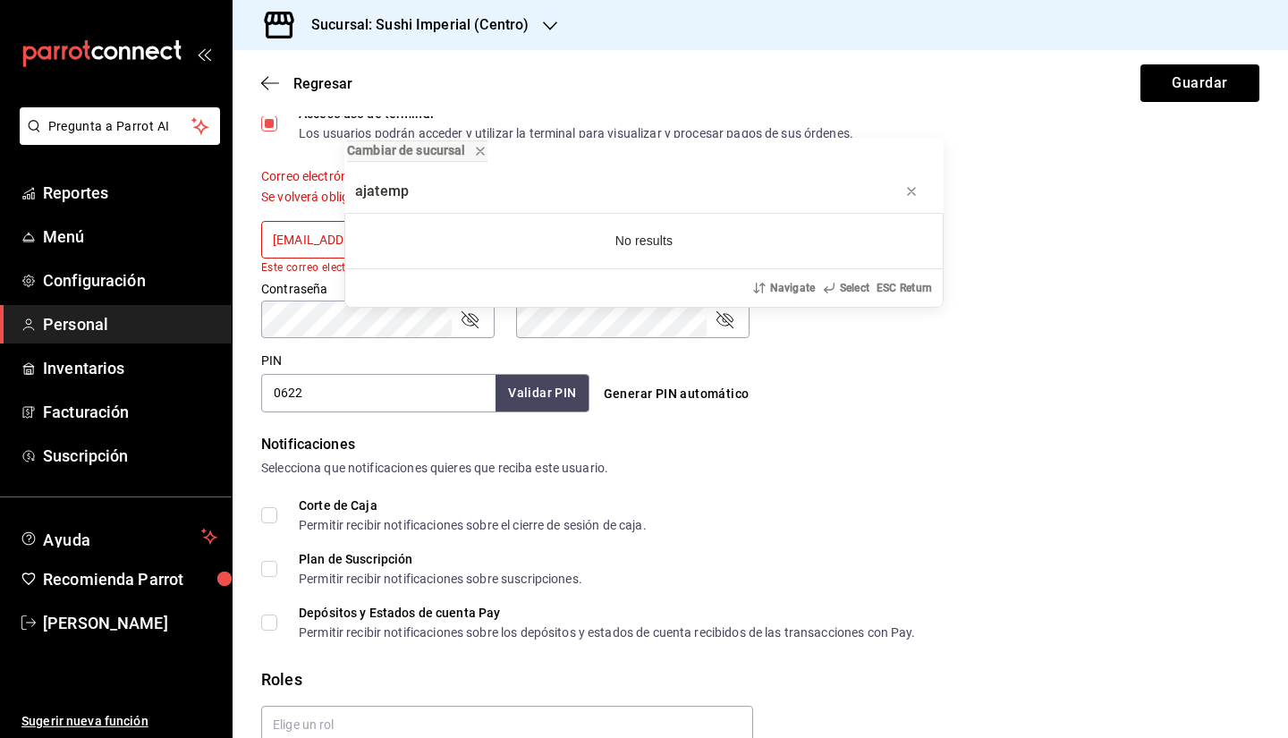
type input "ajatemp"
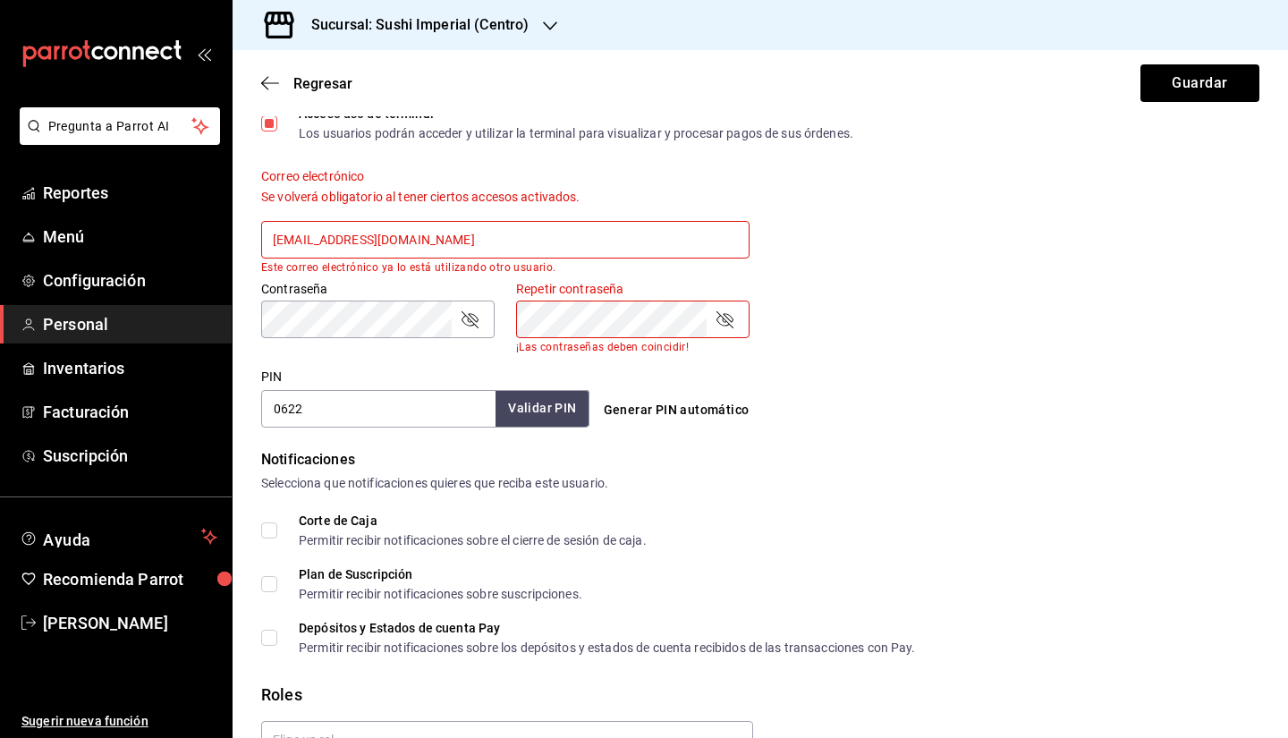
click at [469, 369] on div "PIN 0622 Validar PIN ​" at bounding box center [425, 398] width 328 height 59
click at [725, 330] on div "Repetir contraseña" at bounding box center [633, 320] width 234 height 38
click at [725, 326] on icon "passwordField" at bounding box center [724, 319] width 21 height 21
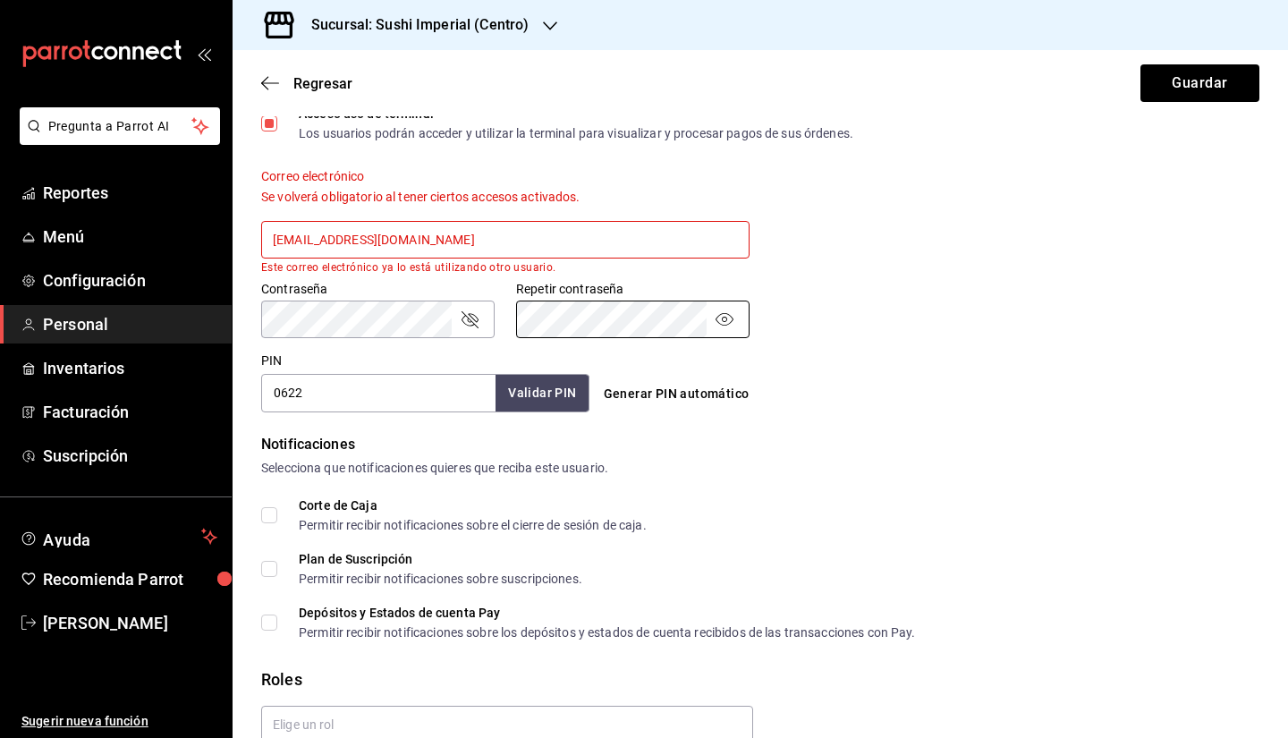
click at [472, 321] on icon "passwordField" at bounding box center [469, 319] width 21 height 21
click at [831, 365] on div "Generar PIN automático" at bounding box center [758, 377] width 336 height 65
click at [300, 243] on input "CAJA@gmail.com" at bounding box center [505, 240] width 489 height 38
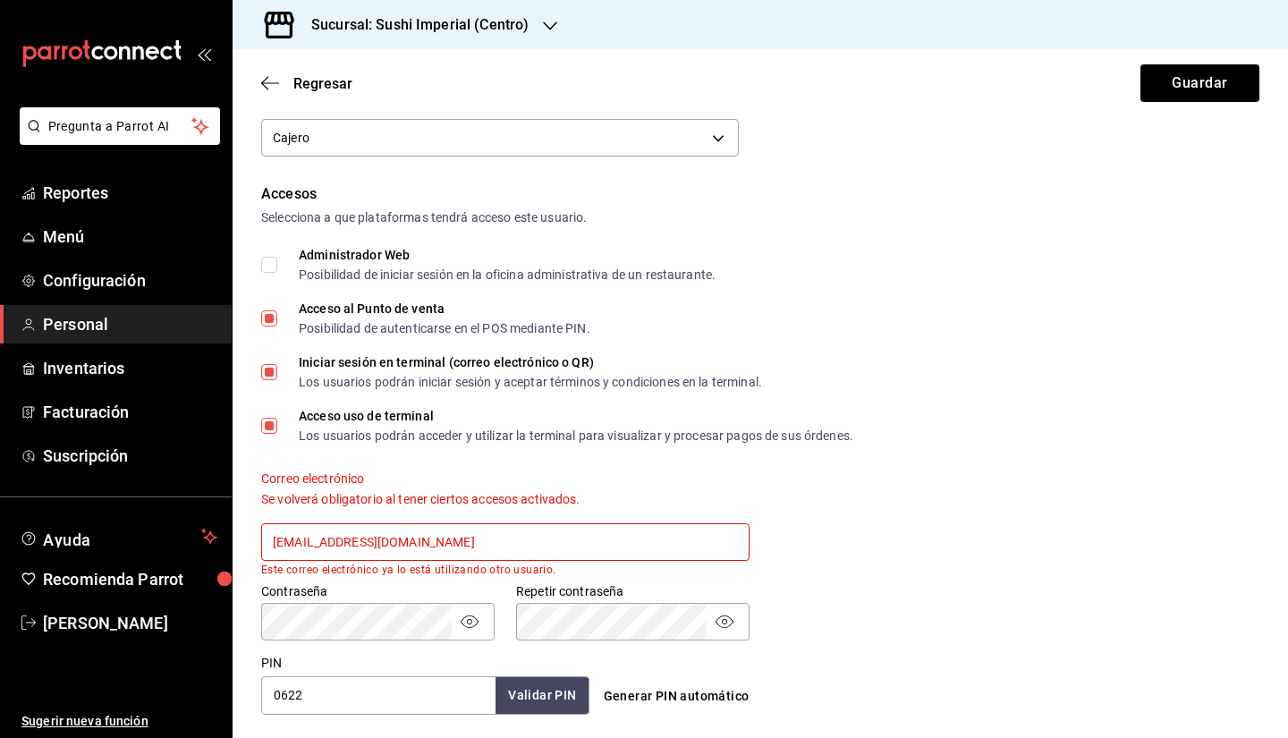
scroll to position [318, 0]
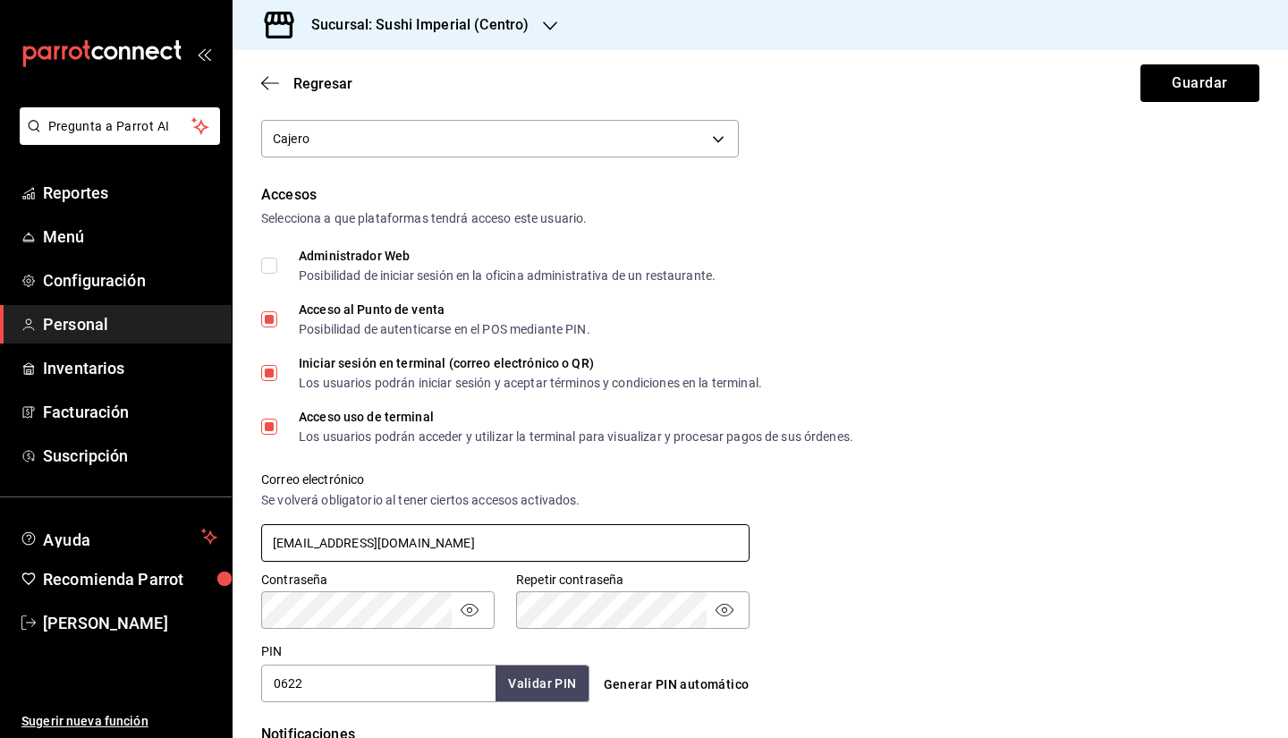
type input "CAJAcompartida@gmail.com"
click at [1199, 74] on button "Guardar" at bounding box center [1200, 83] width 119 height 38
